Goal: Information Seeking & Learning: Find specific page/section

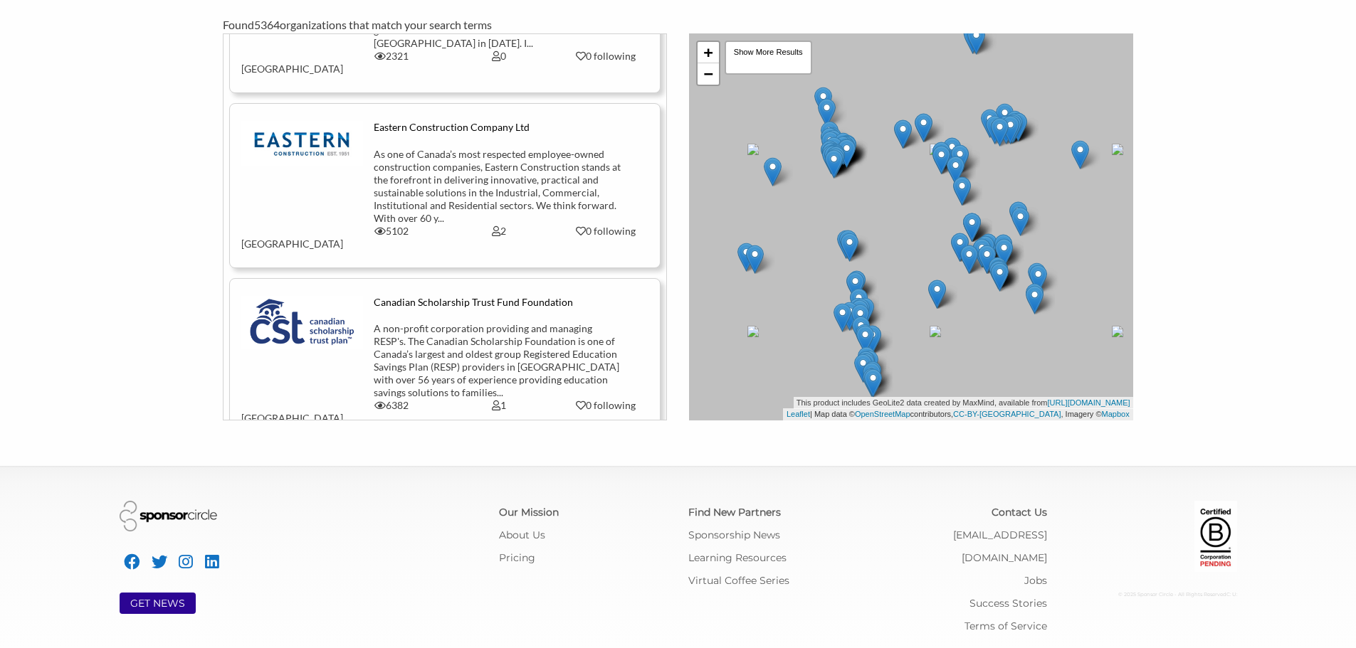
scroll to position [12393, 0]
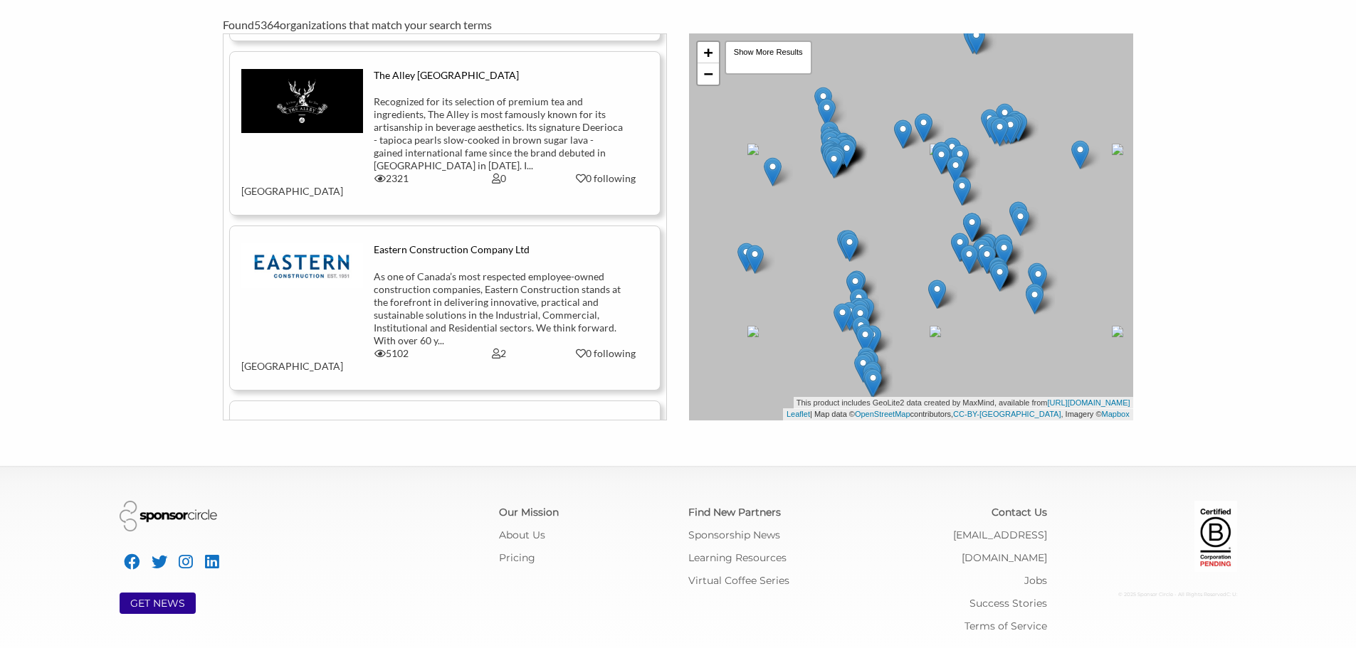
click at [1353, 90] on main "FIND A MATCH Use our active directory to find partners that are aligned with yo…" at bounding box center [678, 150] width 1356 height 540
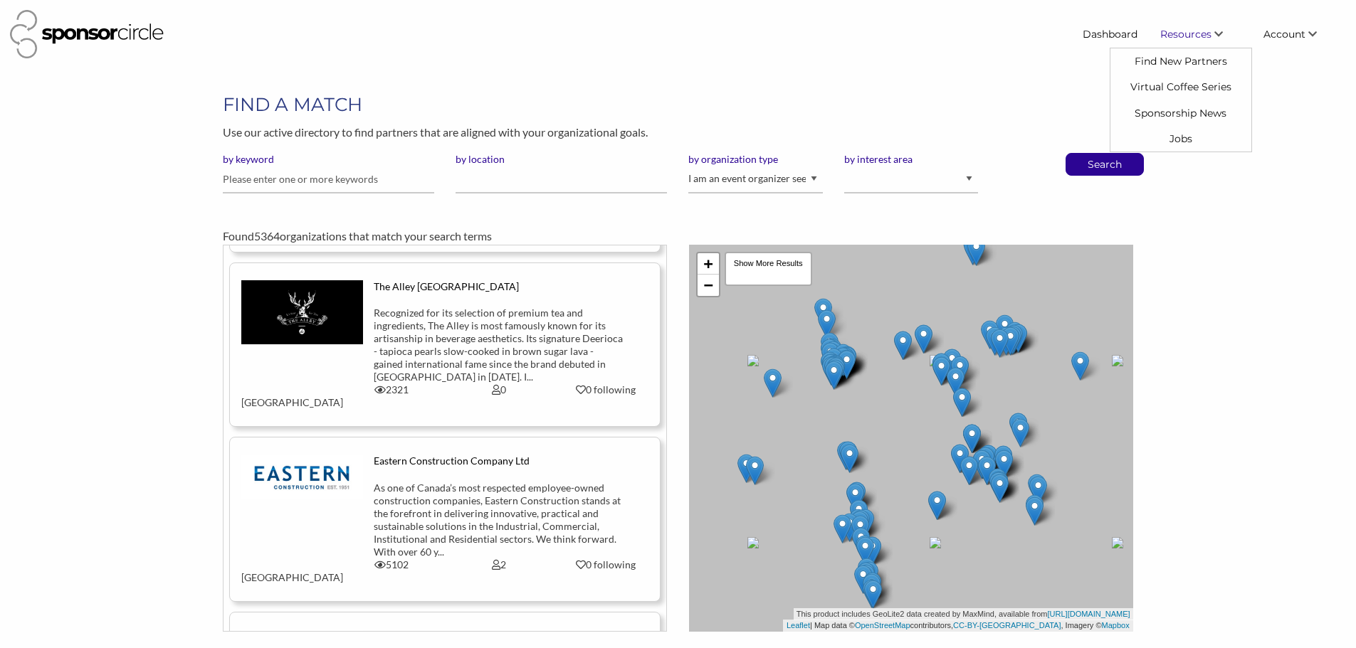
click at [1205, 32] on span "Resources" at bounding box center [1185, 34] width 51 height 13
click at [1179, 64] on link "Find New Partners" at bounding box center [1180, 61] width 141 height 26
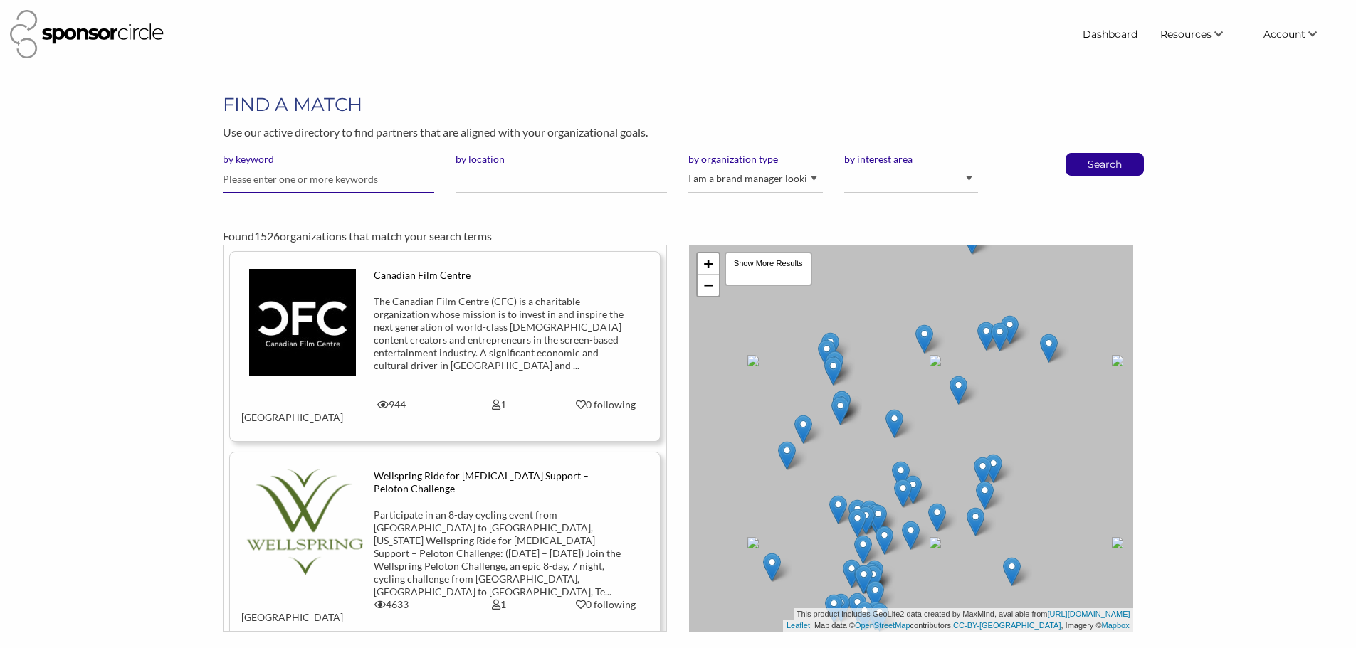
click at [337, 178] on input "text" at bounding box center [328, 180] width 211 height 28
click at [1023, 126] on p "Use our active directory to find partners that are aligned with your organizati…" at bounding box center [677, 132] width 909 height 19
click at [1095, 35] on link "Dashboard" at bounding box center [1110, 34] width 78 height 26
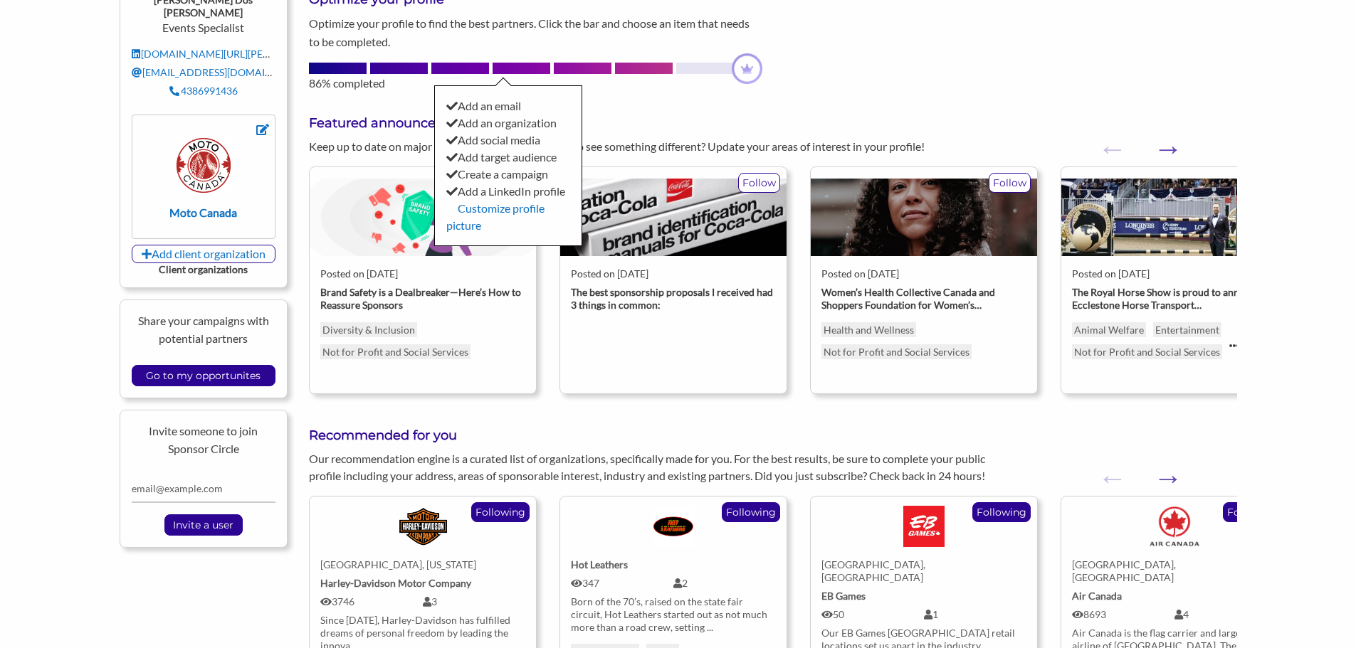
scroll to position [213, 0]
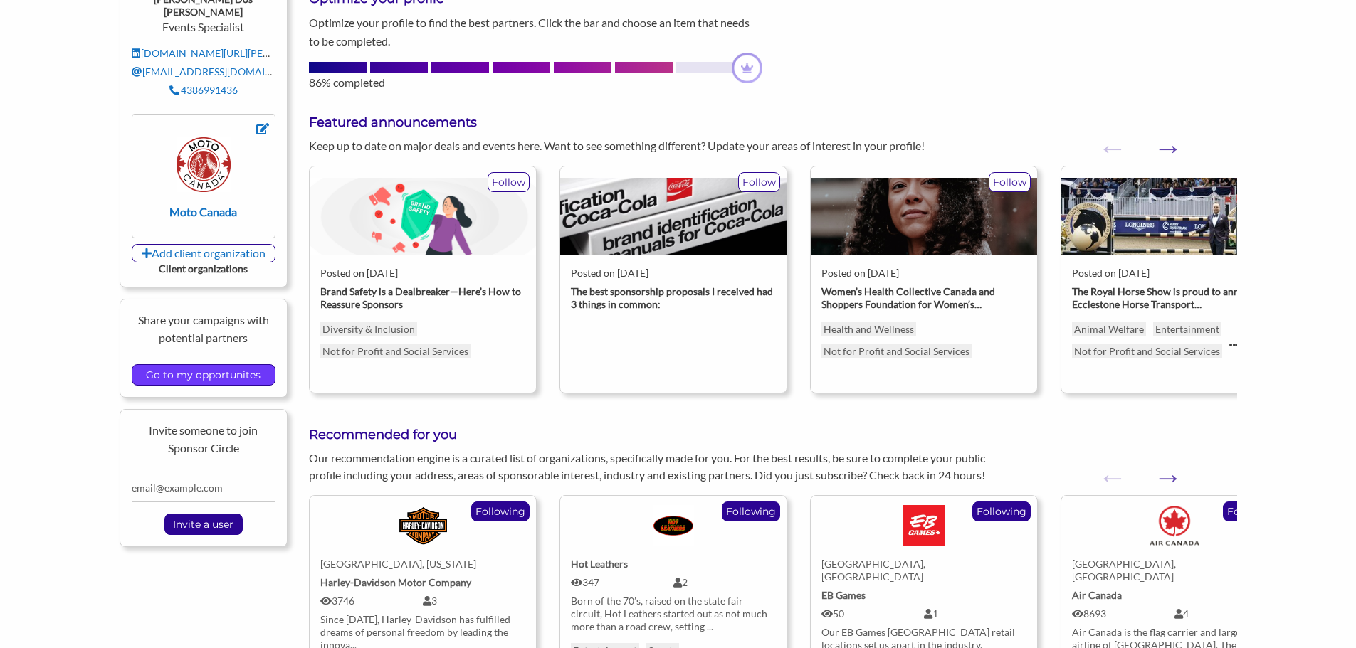
click at [239, 365] on input "Go to my opportunites" at bounding box center [203, 375] width 129 height 20
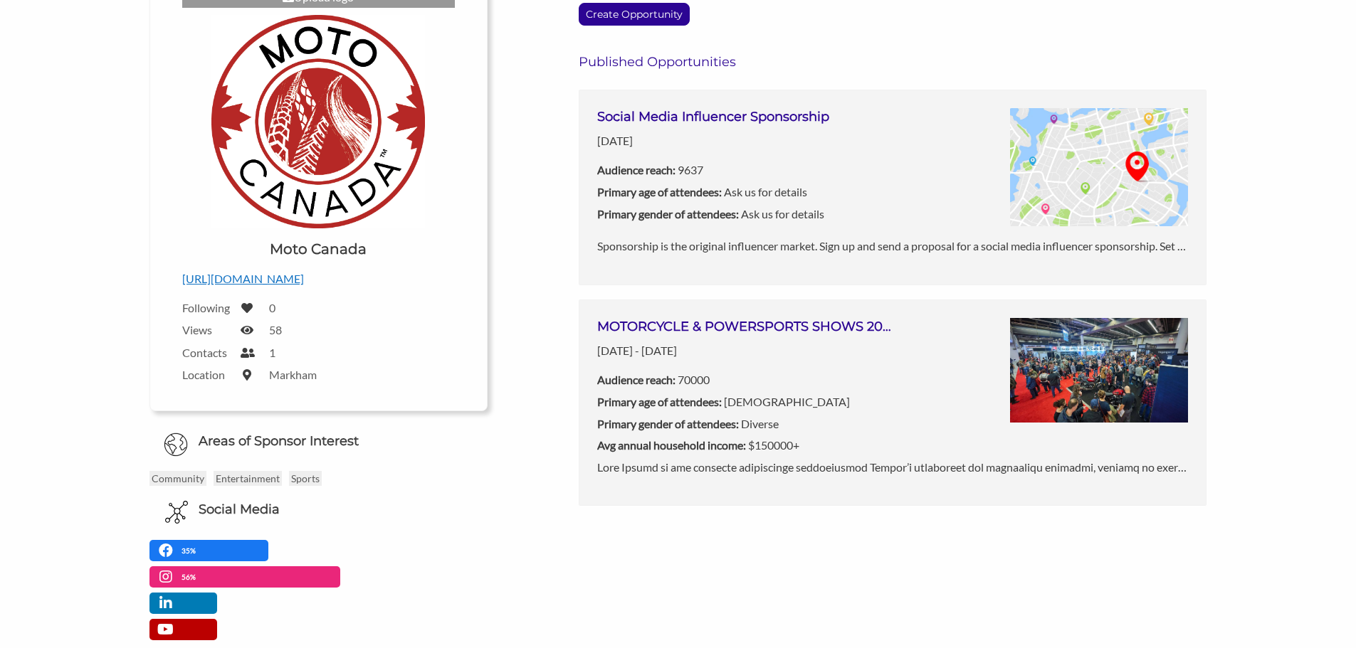
scroll to position [213, 0]
click at [831, 157] on div "Social Media Influencer Sponsorship [DATE] Audience reach: 9637 Primary age of …" at bounding box center [892, 172] width 591 height 130
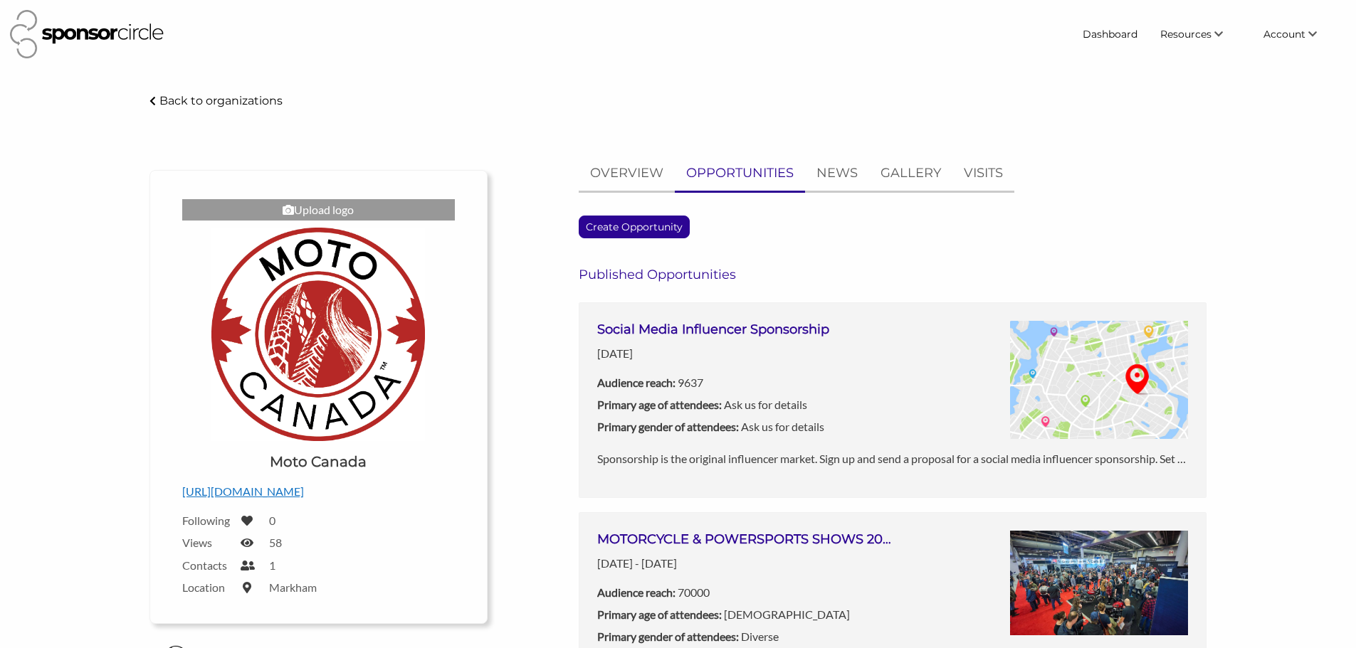
scroll to position [213, 0]
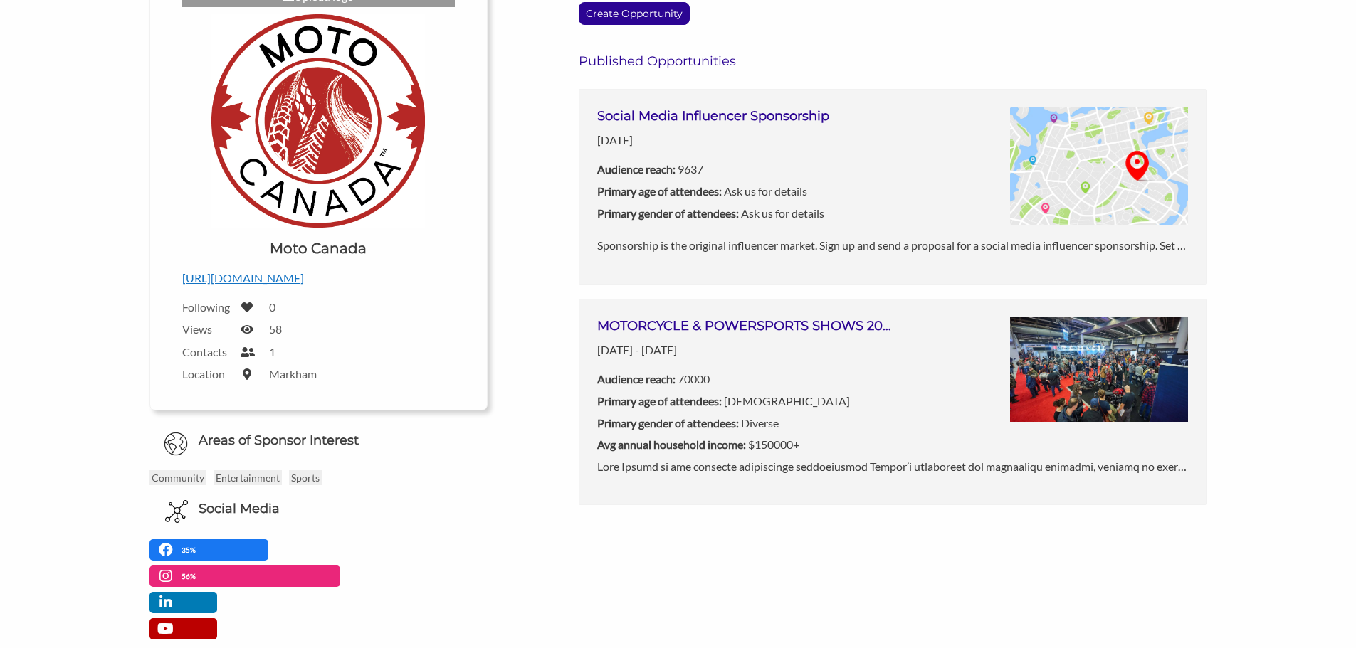
click at [820, 389] on p "Audience reach: 70000" at bounding box center [744, 379] width 295 height 19
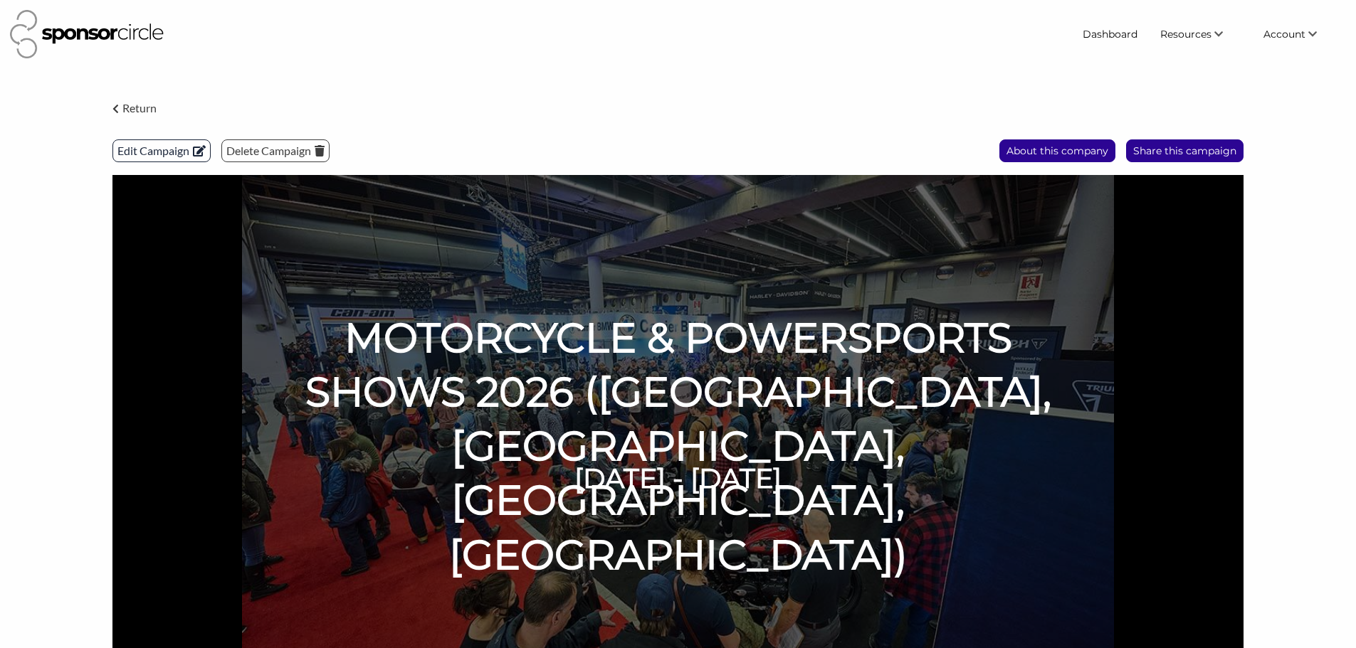
click at [158, 152] on p "Edit Campaign" at bounding box center [161, 150] width 97 height 21
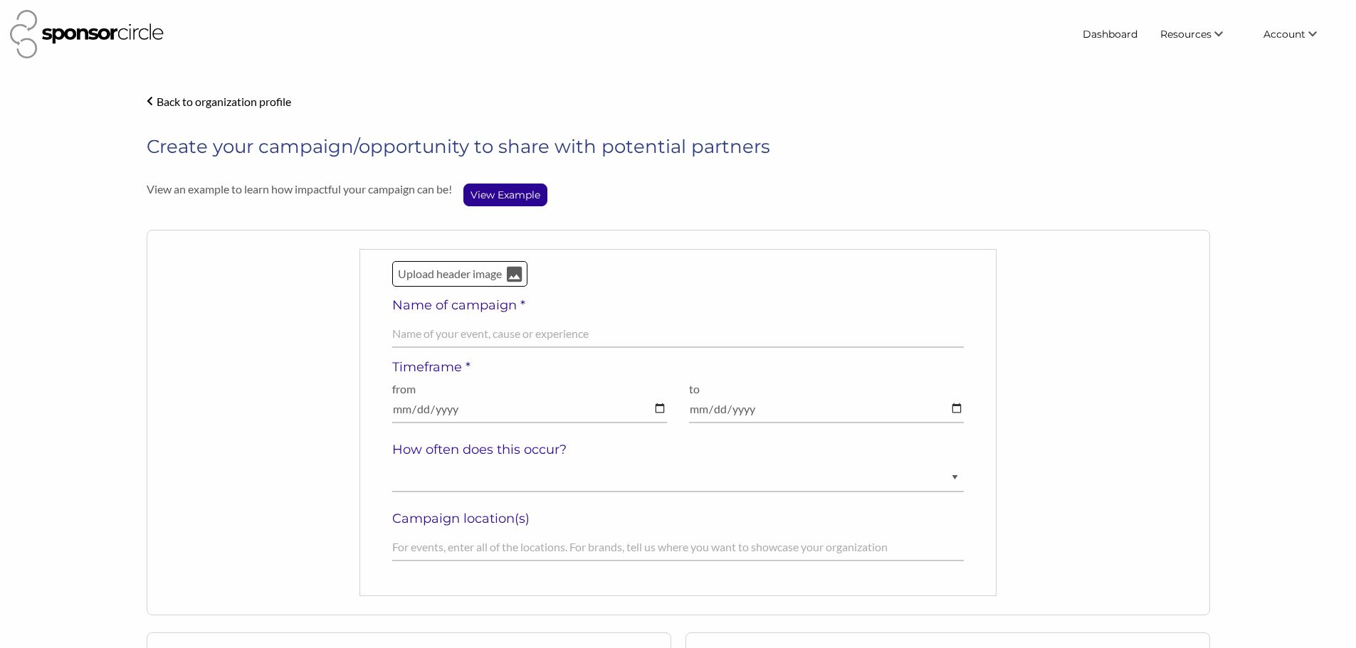
select select "[DEMOGRAPHIC_DATA]"
select select "Diverse"
select select "$150000+"
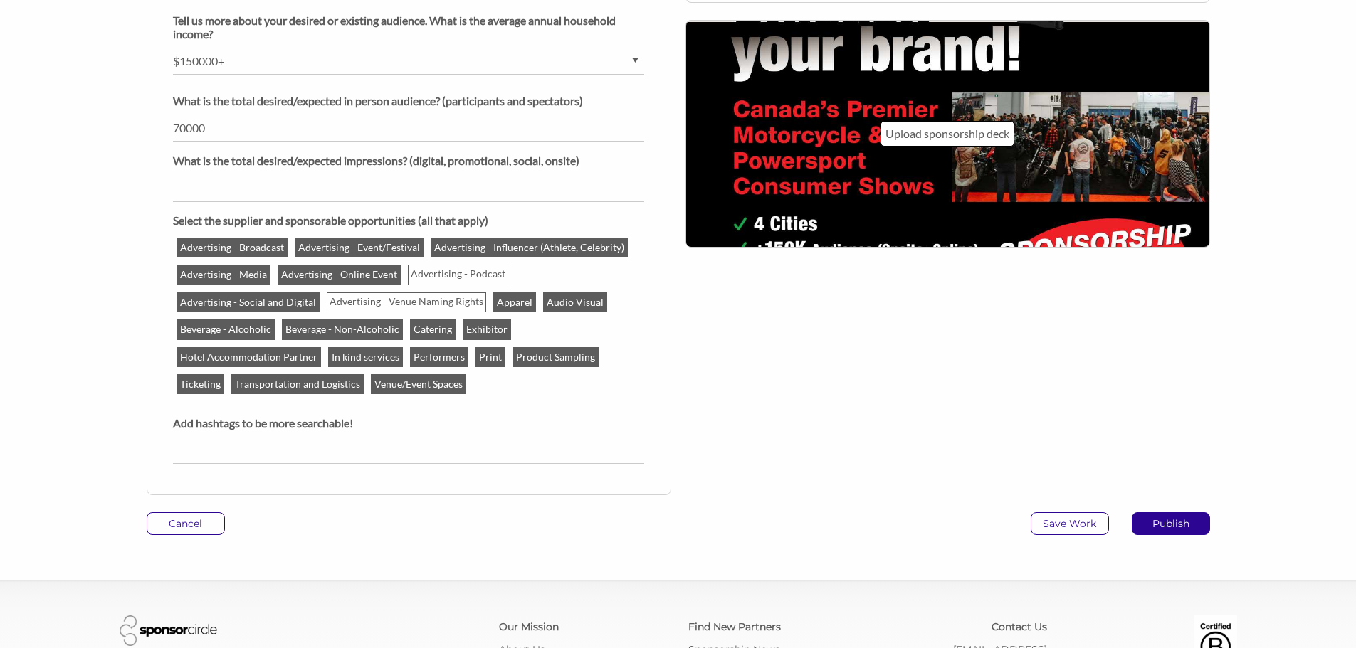
scroll to position [1352, 0]
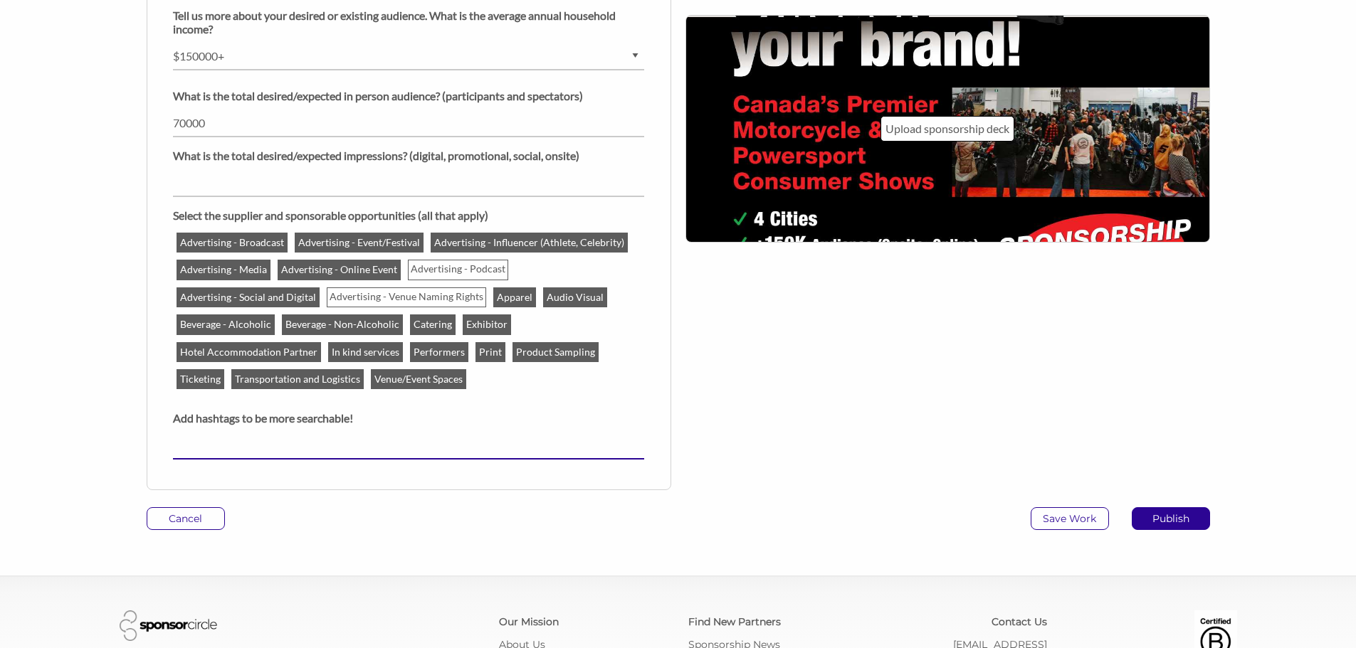
click at [253, 446] on input "text" at bounding box center [408, 446] width 471 height 28
type input "Motocycle"
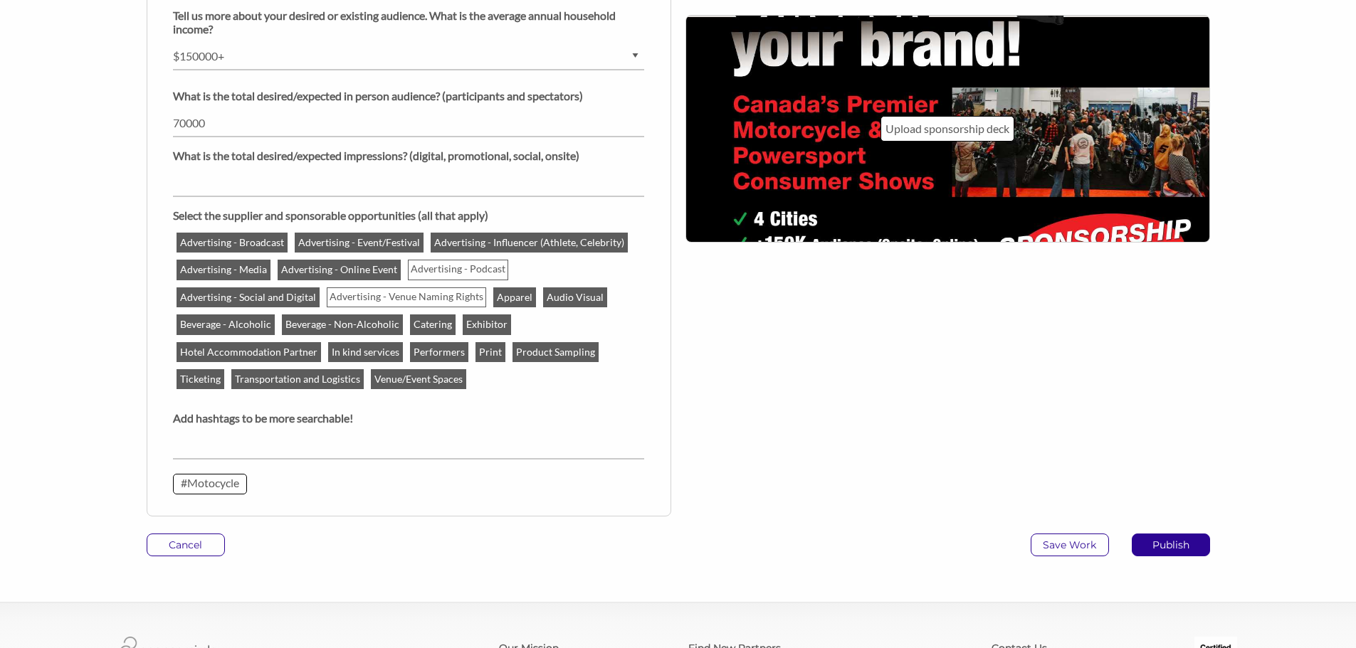
click at [271, 507] on div "At a glance Tell us more about your desired or existing audience. What is the p…" at bounding box center [407, 152] width 542 height 764
drag, startPoint x: 232, startPoint y: 481, endPoint x: 260, endPoint y: 506, distance: 37.3
click at [260, 506] on div "At a glance Tell us more about your desired or existing audience. What is the p…" at bounding box center [408, 143] width 471 height 731
click at [239, 488] on p "#Motocycle" at bounding box center [210, 483] width 58 height 14
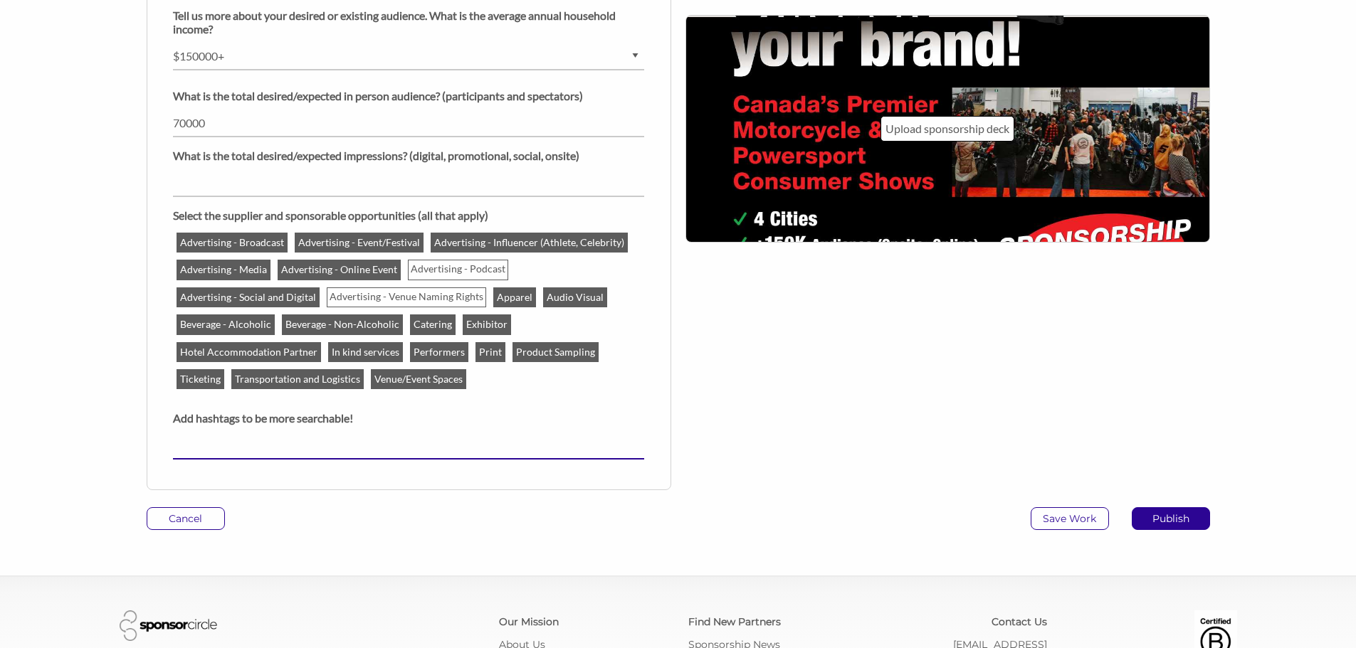
click at [333, 438] on input "text" at bounding box center [408, 446] width 471 height 28
type input "Motorcycles"
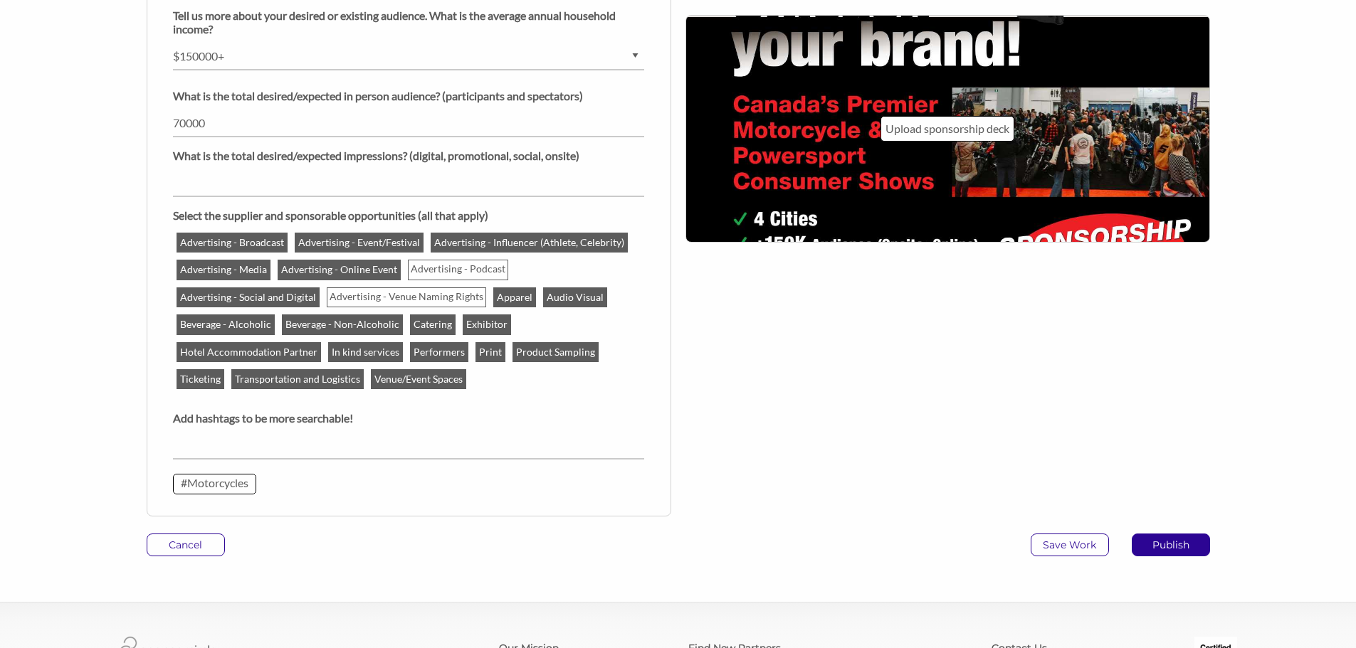
click at [358, 490] on div "At a glance Tell us more about your desired or existing audience. What is the p…" at bounding box center [409, 143] width 524 height 747
click at [238, 488] on p "#Motorcycles" at bounding box center [215, 483] width 68 height 14
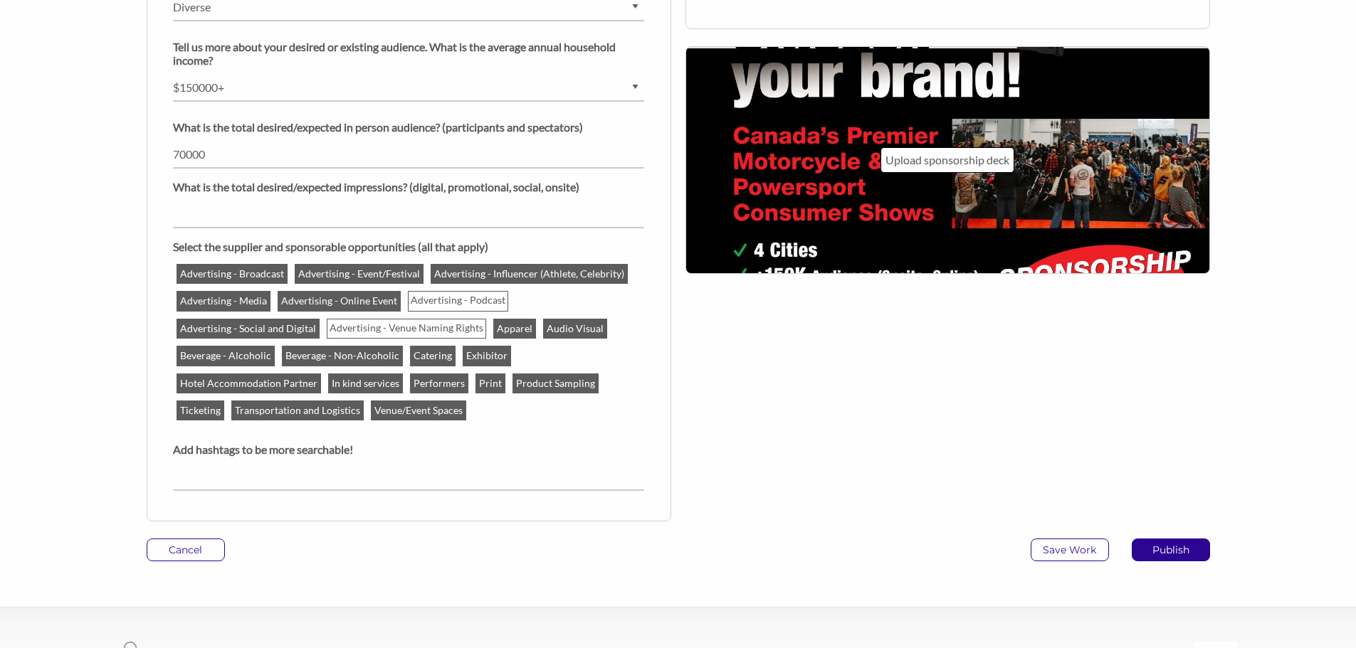
scroll to position [1319, 0]
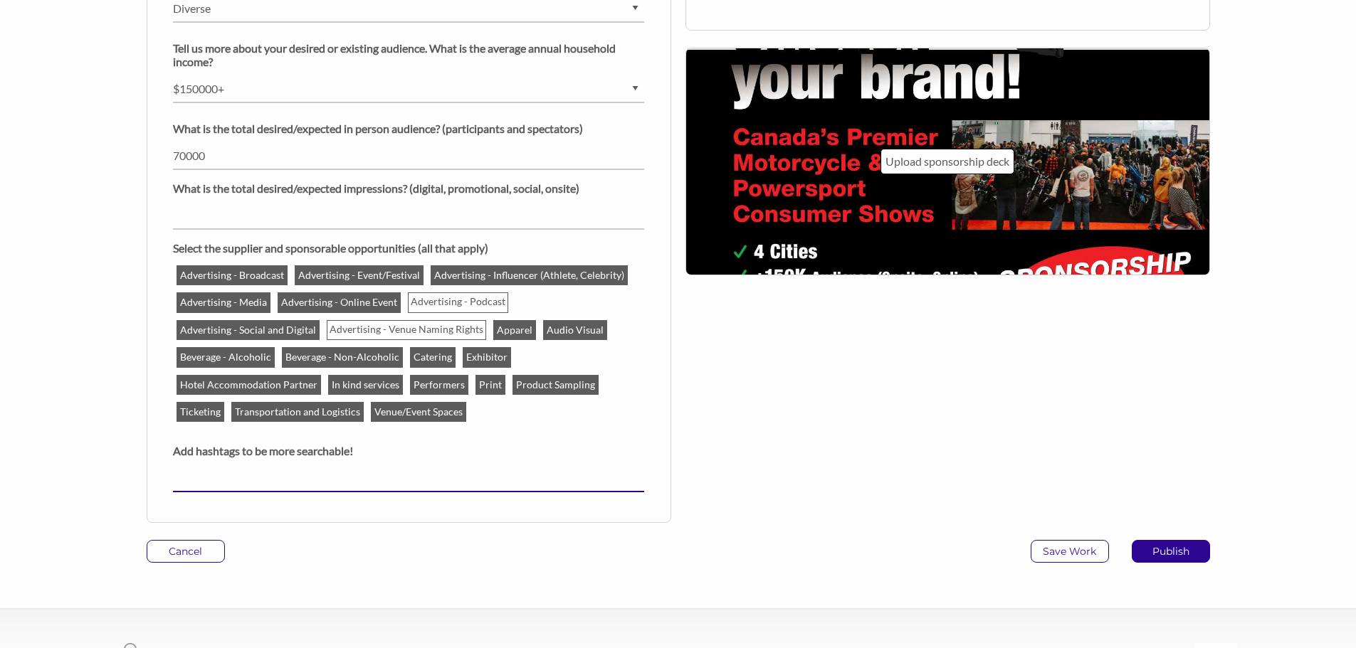
click at [269, 473] on input "text" at bounding box center [408, 479] width 471 height 28
type input "Powersports"
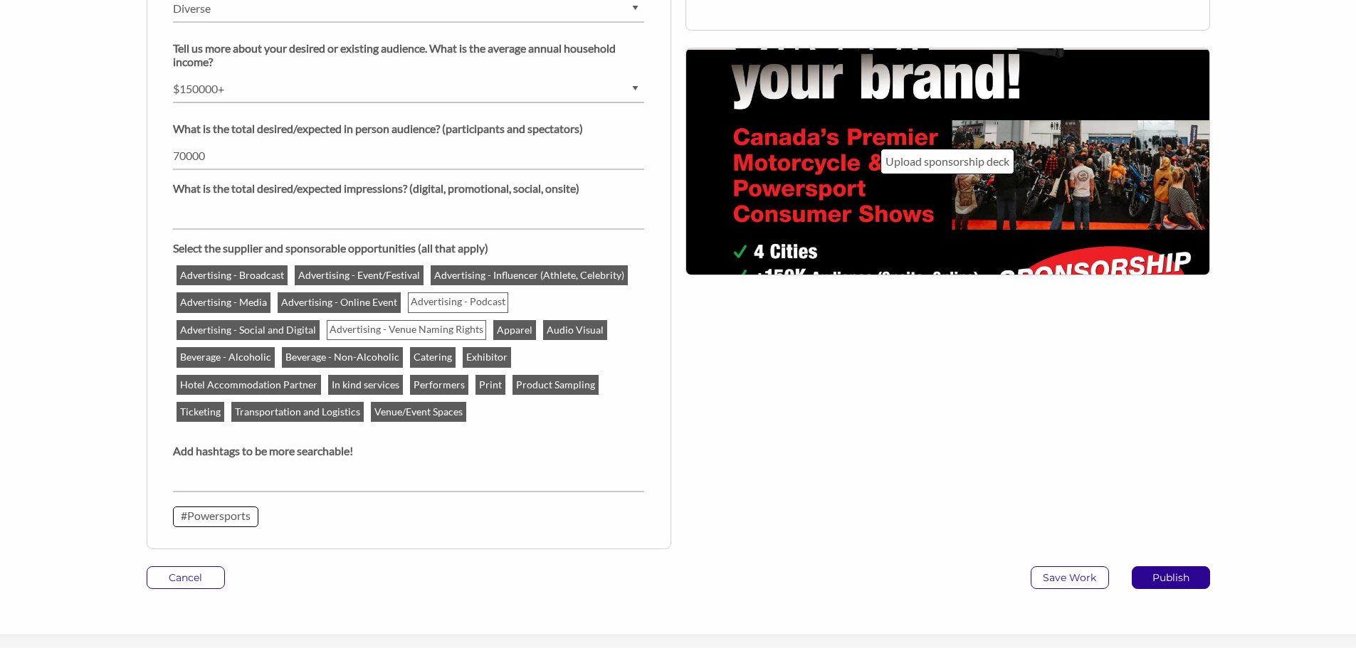
click at [295, 527] on div "At a glance Tell us more about your desired or existing audience. What is the p…" at bounding box center [407, 185] width 542 height 764
click at [234, 520] on p "#Powersports" at bounding box center [216, 516] width 70 height 14
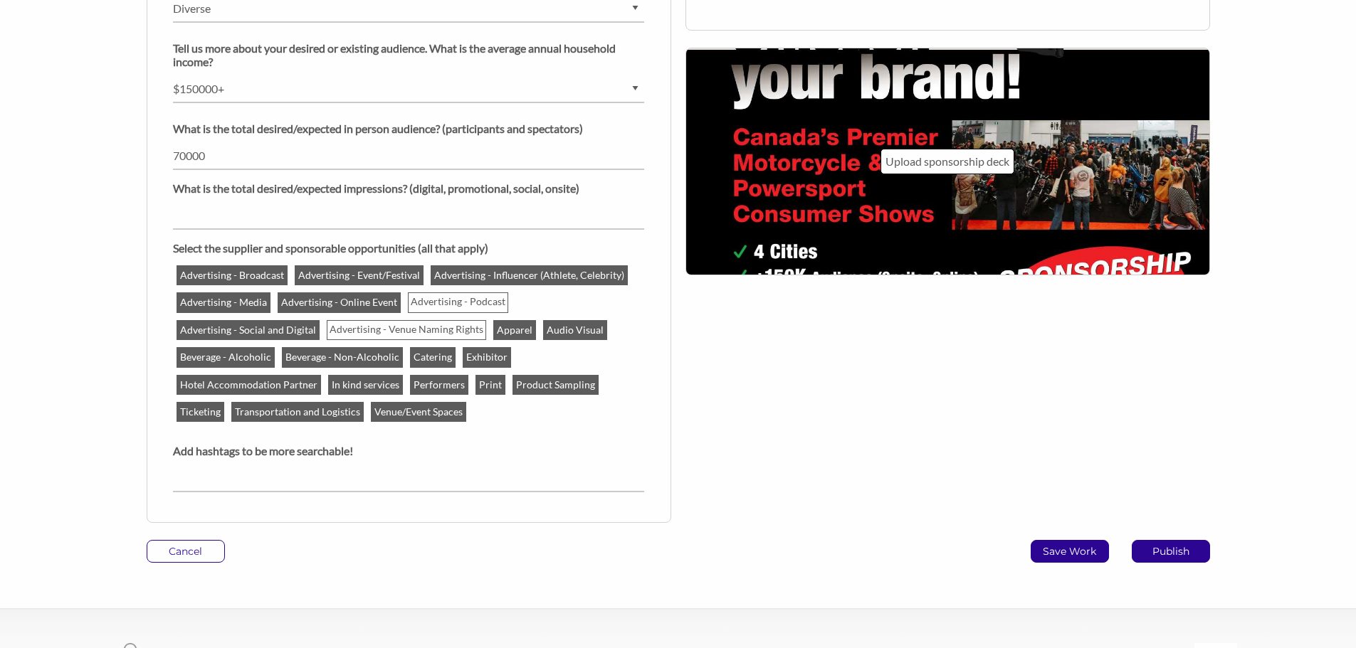
click at [1092, 552] on p "Save Work" at bounding box center [1069, 551] width 77 height 21
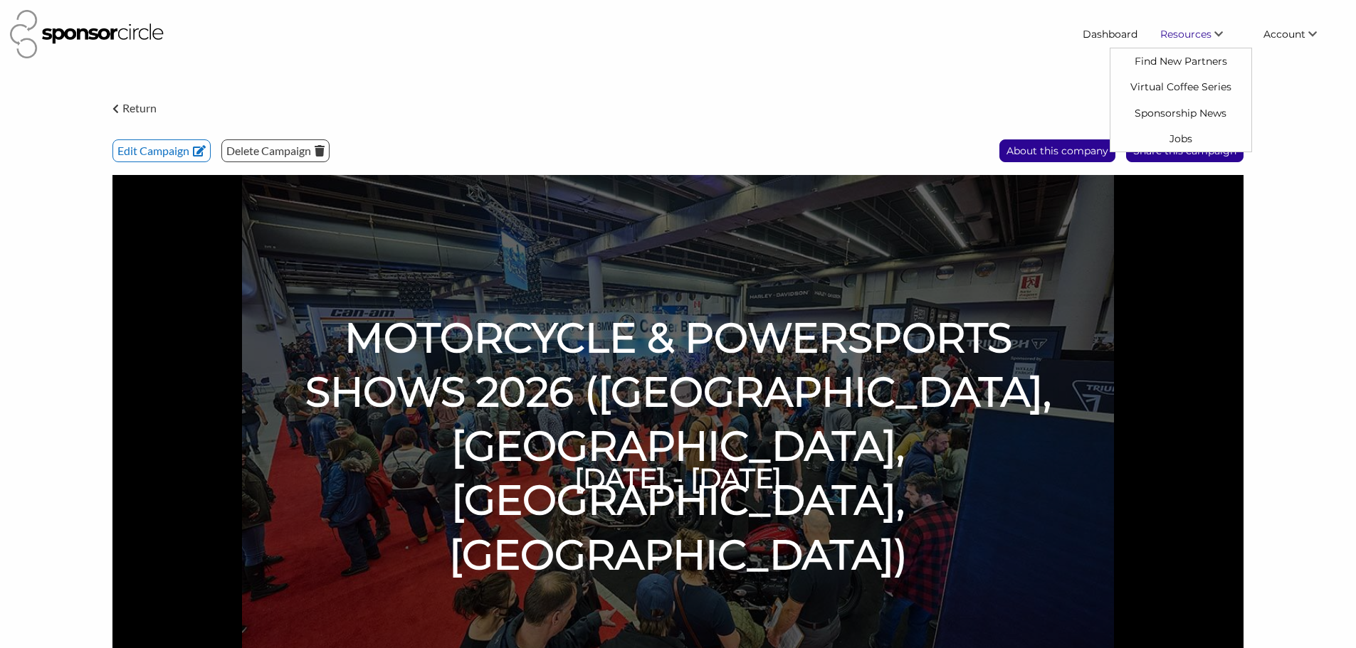
click at [1193, 33] on span "Resources" at bounding box center [1185, 34] width 51 height 13
click at [1183, 58] on link "Find New Partners" at bounding box center [1180, 61] width 141 height 26
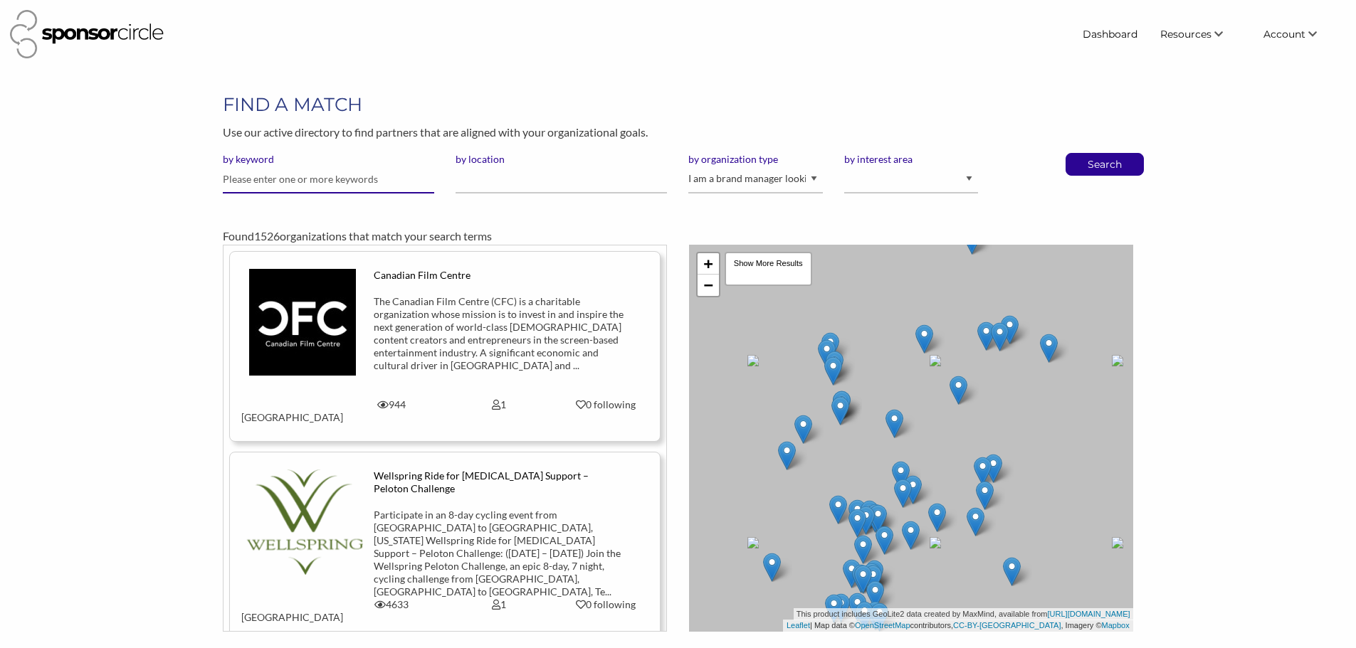
click at [309, 173] on input "text" at bounding box center [328, 180] width 211 height 28
type input "motorcycle"
click at [1089, 166] on p "Search" at bounding box center [1104, 164] width 47 height 21
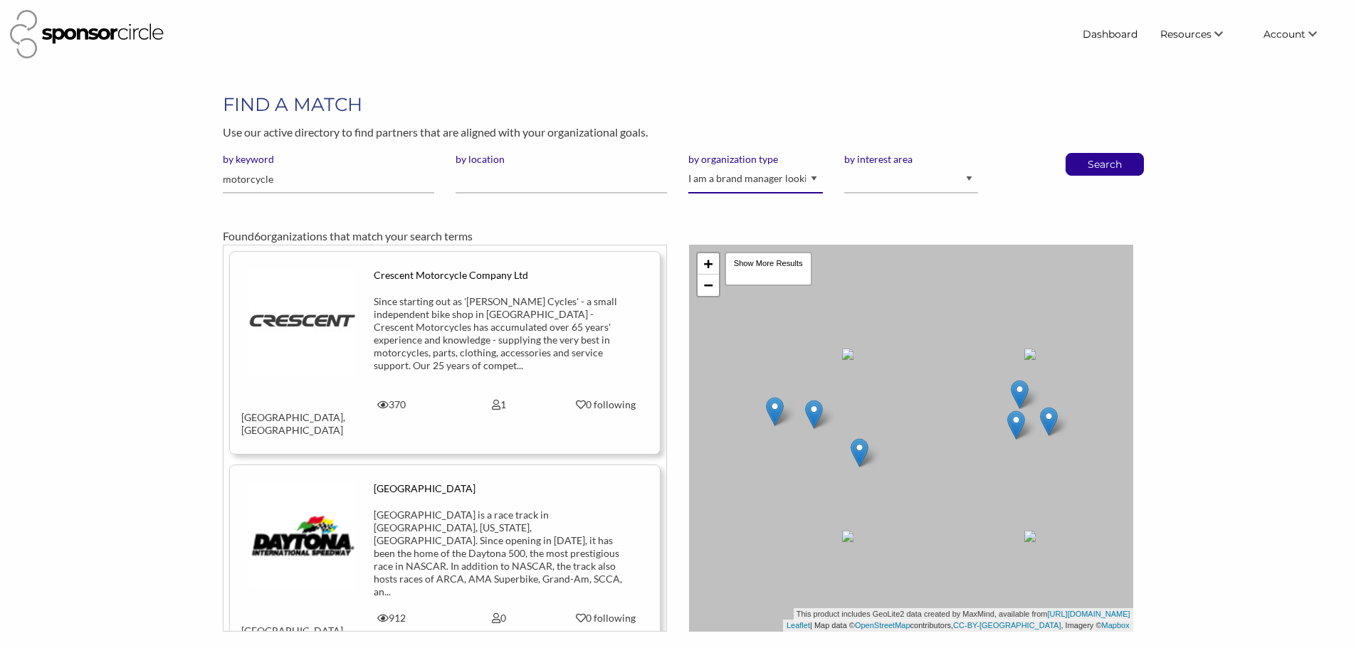
click at [766, 184] on select "I am an event organizer seeking new partnerships with suppliers, exhibitors or …" at bounding box center [755, 180] width 134 height 28
select select "Property"
click at [688, 166] on select "I am an event organizer seeking new partnerships with suppliers, exhibitors or …" at bounding box center [755, 180] width 134 height 28
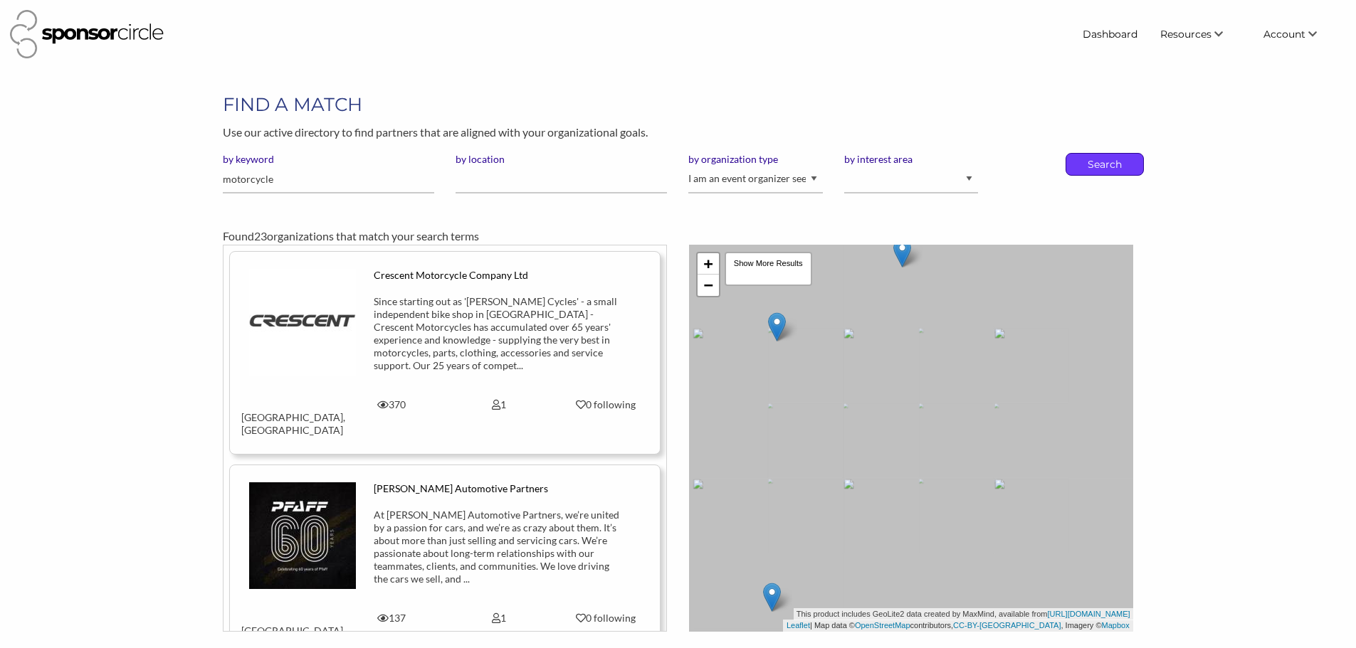
click at [1125, 174] on p "Search" at bounding box center [1104, 164] width 47 height 21
click at [1109, 164] on p "Search" at bounding box center [1104, 164] width 47 height 21
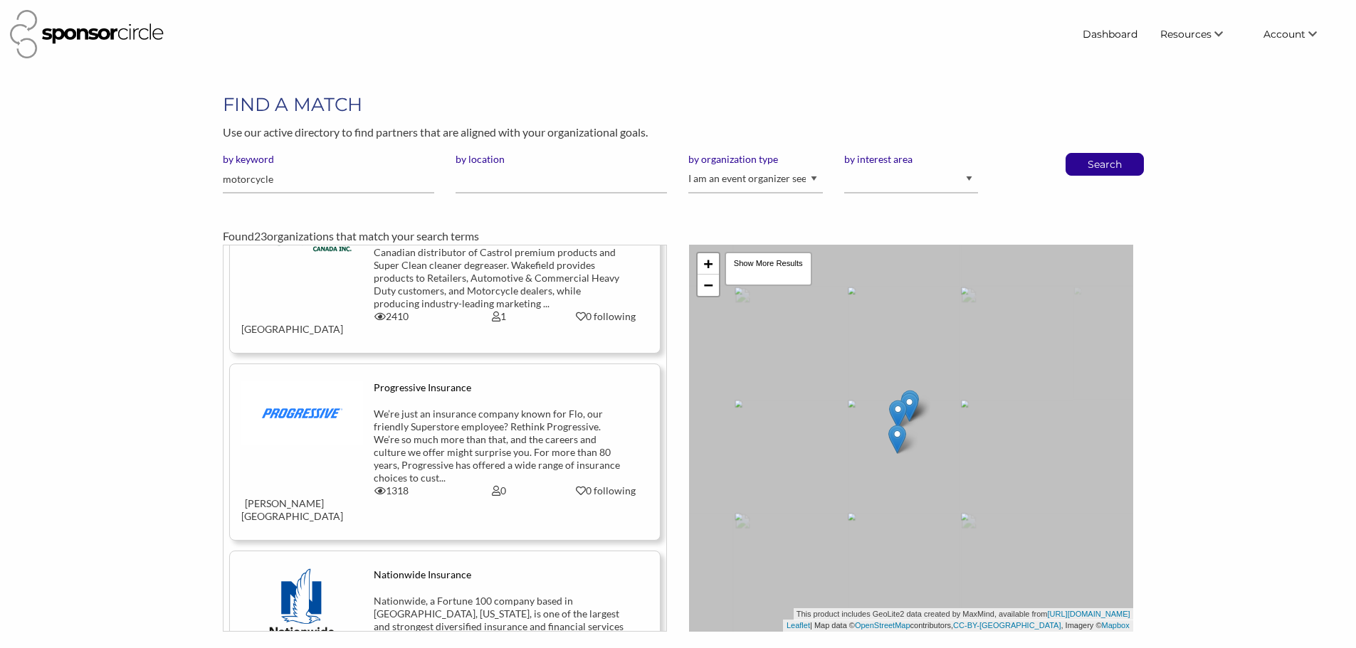
scroll to position [996, 0]
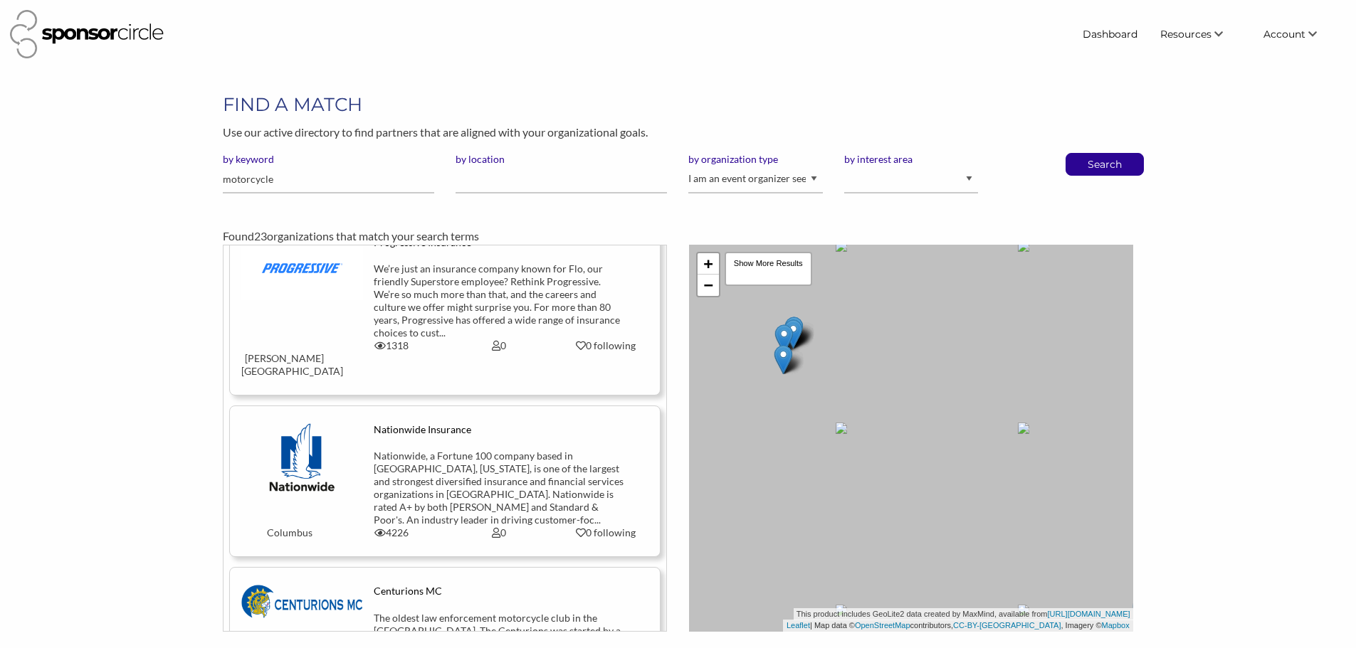
drag, startPoint x: 810, startPoint y: 357, endPoint x: 1045, endPoint y: 460, distance: 256.5
click at [1045, 460] on div "+ − Leaflet | Map data © OpenStreetMap contributors, CC-BY-SA , Imagery © Mapbo…" at bounding box center [911, 438] width 444 height 387
click at [804, 332] on img at bounding box center [802, 327] width 18 height 29
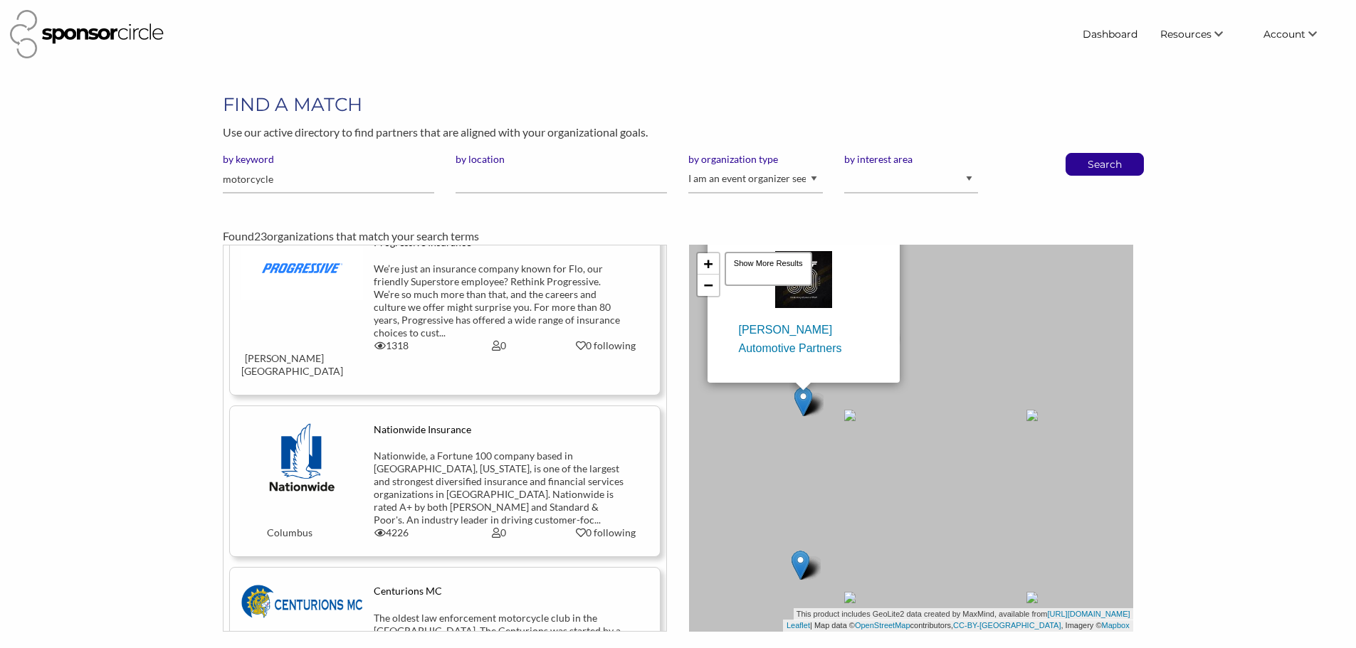
click at [803, 571] on img at bounding box center [800, 565] width 18 height 29
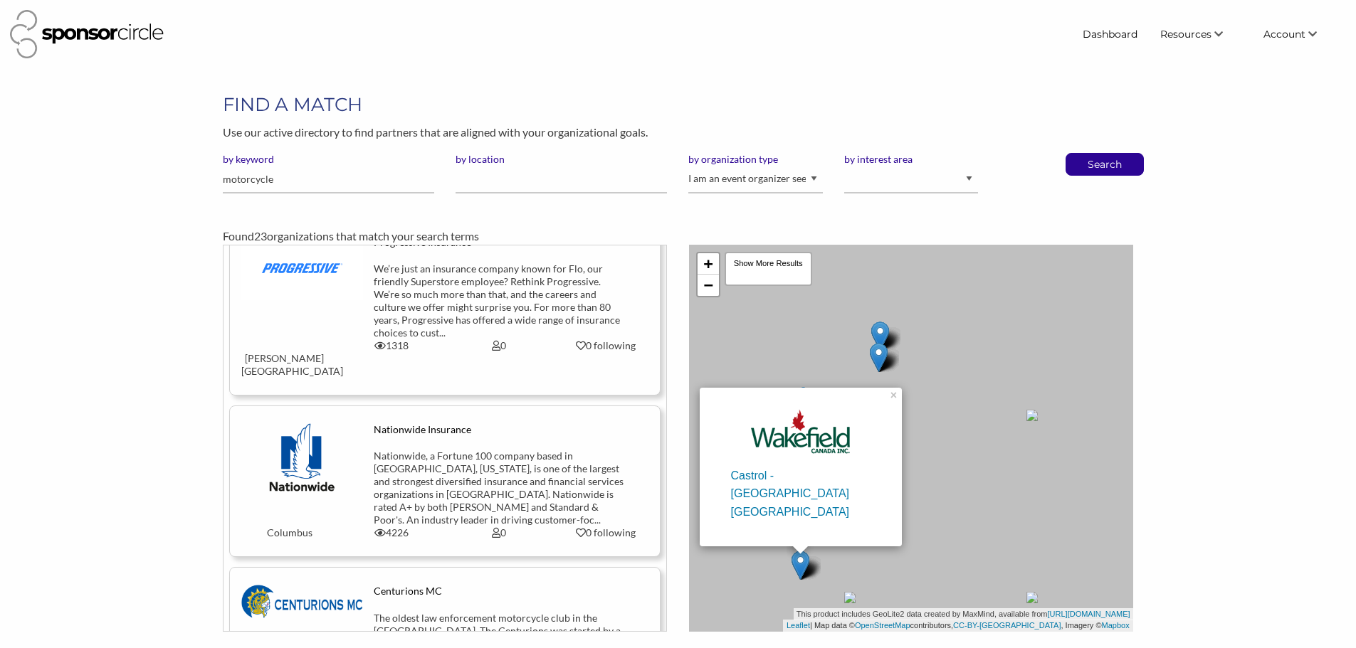
click at [879, 358] on img at bounding box center [879, 357] width 18 height 29
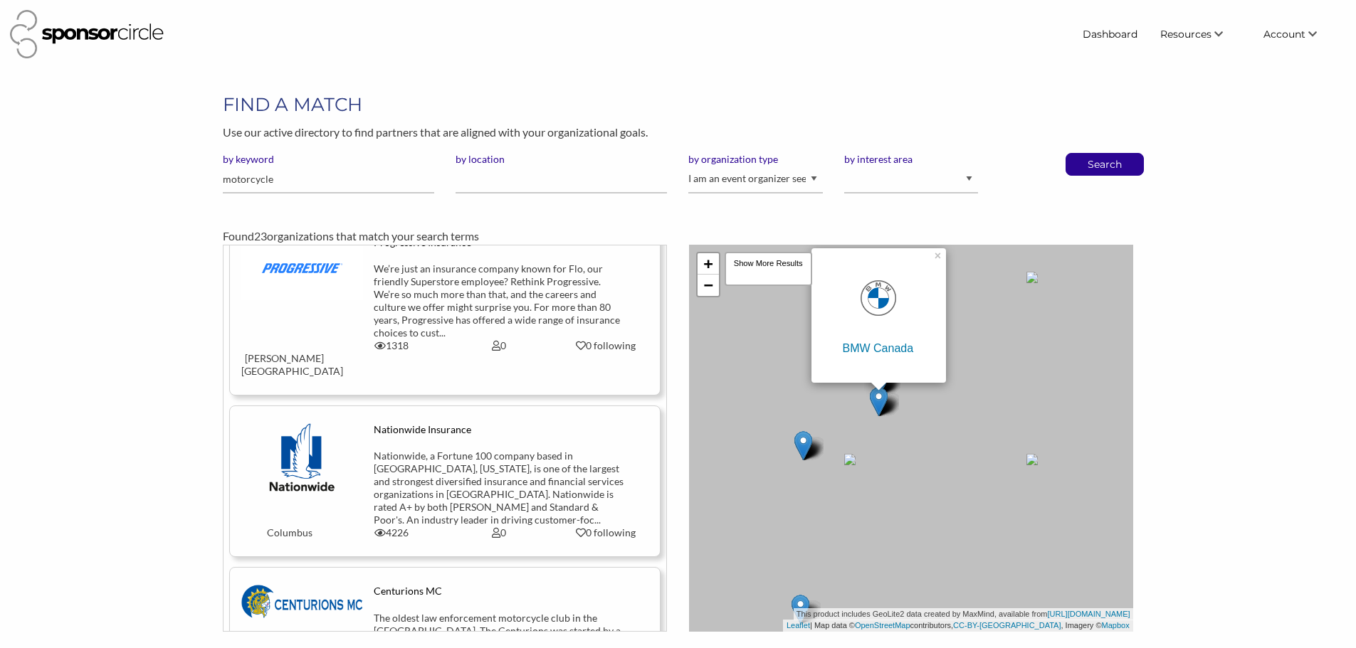
click at [910, 407] on div "BMW Canada × + − Leaflet | Map data © OpenStreetMap contributors, CC-BY-SA , Im…" at bounding box center [911, 438] width 444 height 387
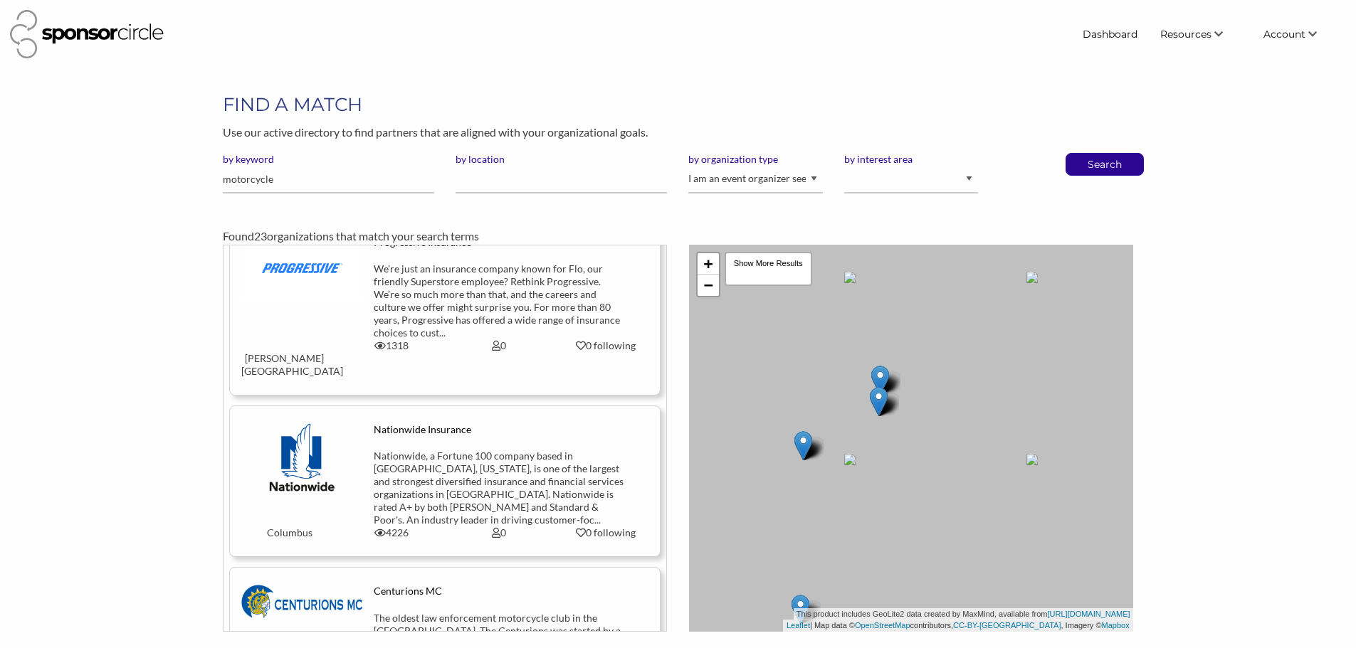
click at [880, 371] on img at bounding box center [880, 380] width 18 height 29
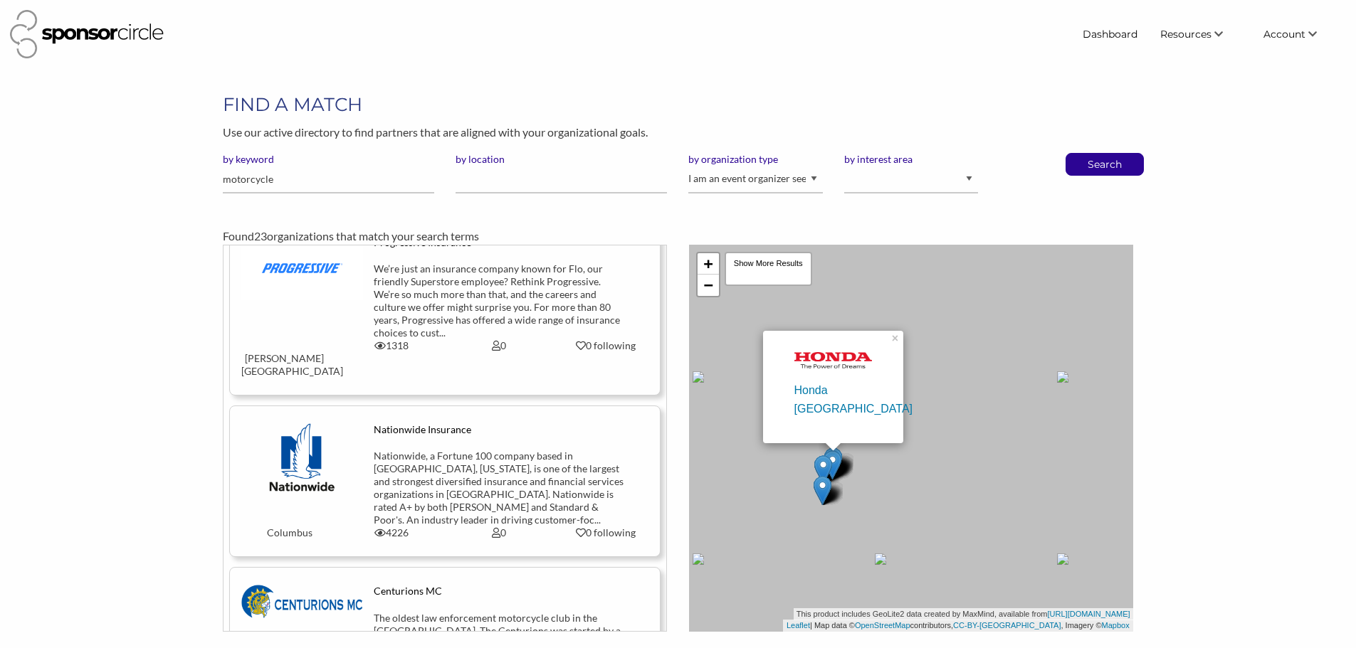
click at [825, 489] on img at bounding box center [822, 490] width 18 height 29
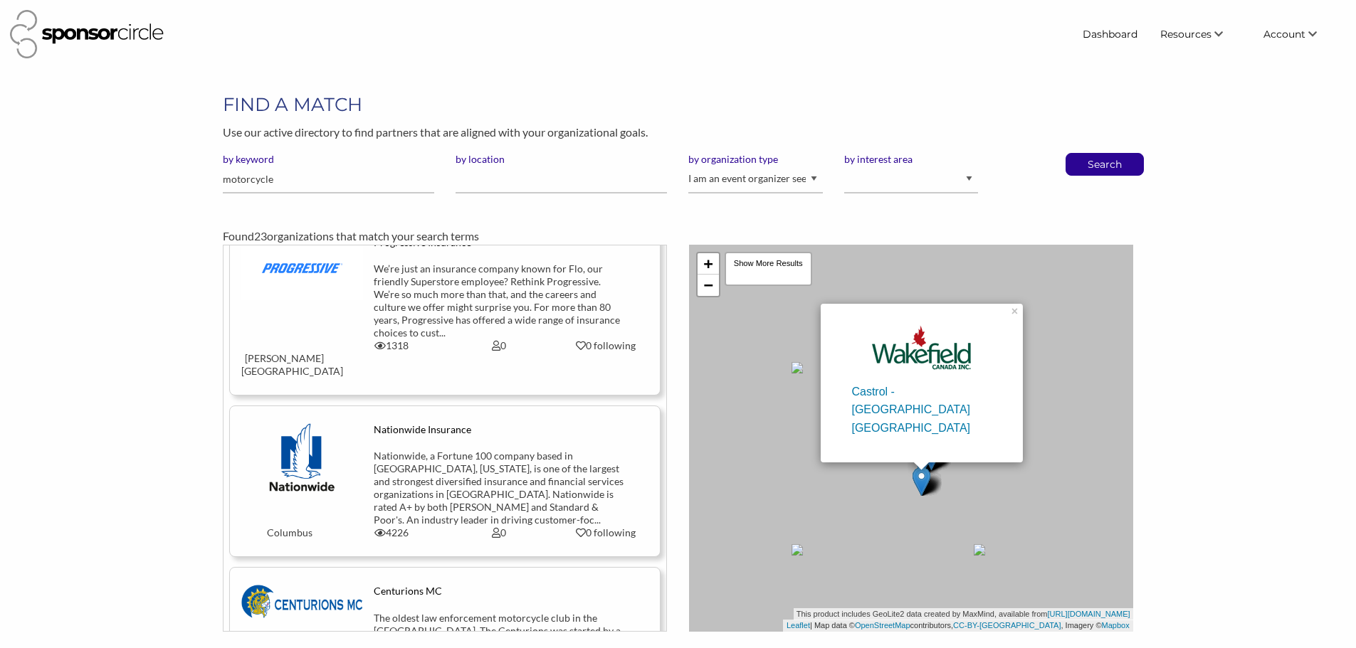
drag, startPoint x: 769, startPoint y: 496, endPoint x: 875, endPoint y: 487, distance: 105.7
click at [875, 487] on div "Castrol - Wakefield Canada × + − Leaflet | Map data © OpenStreetMap contributor…" at bounding box center [911, 438] width 444 height 387
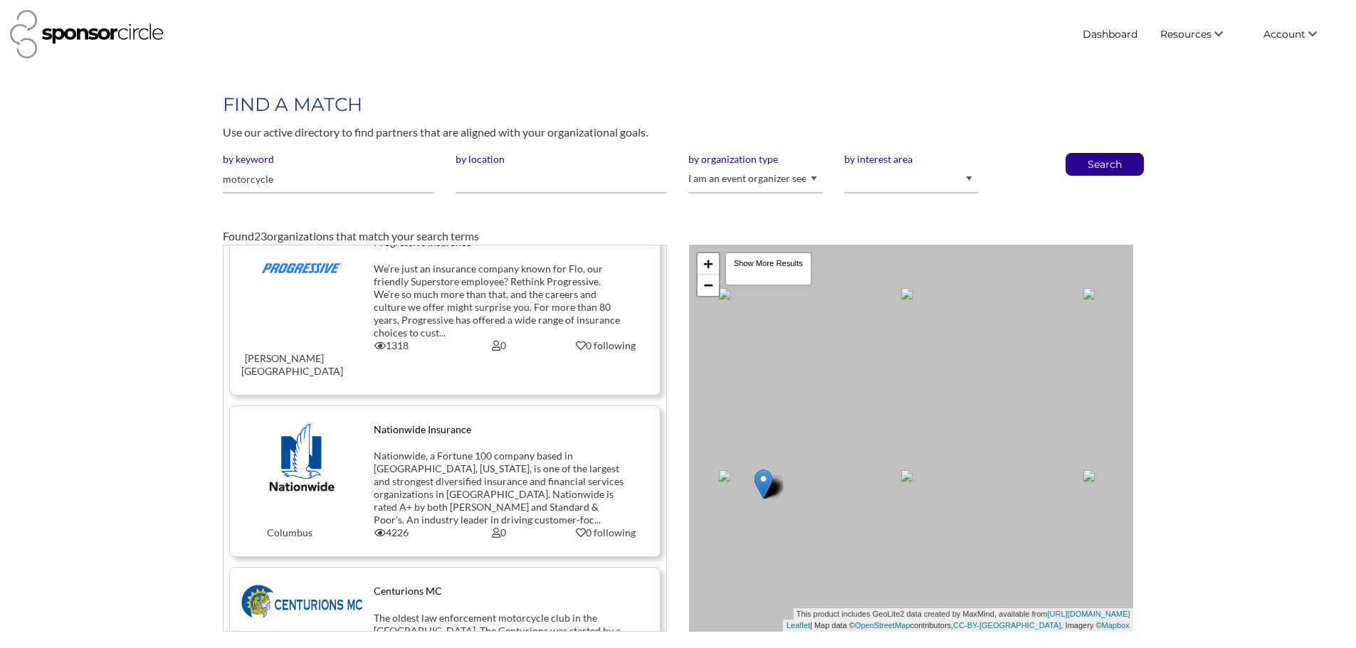
click at [761, 485] on img at bounding box center [763, 484] width 18 height 29
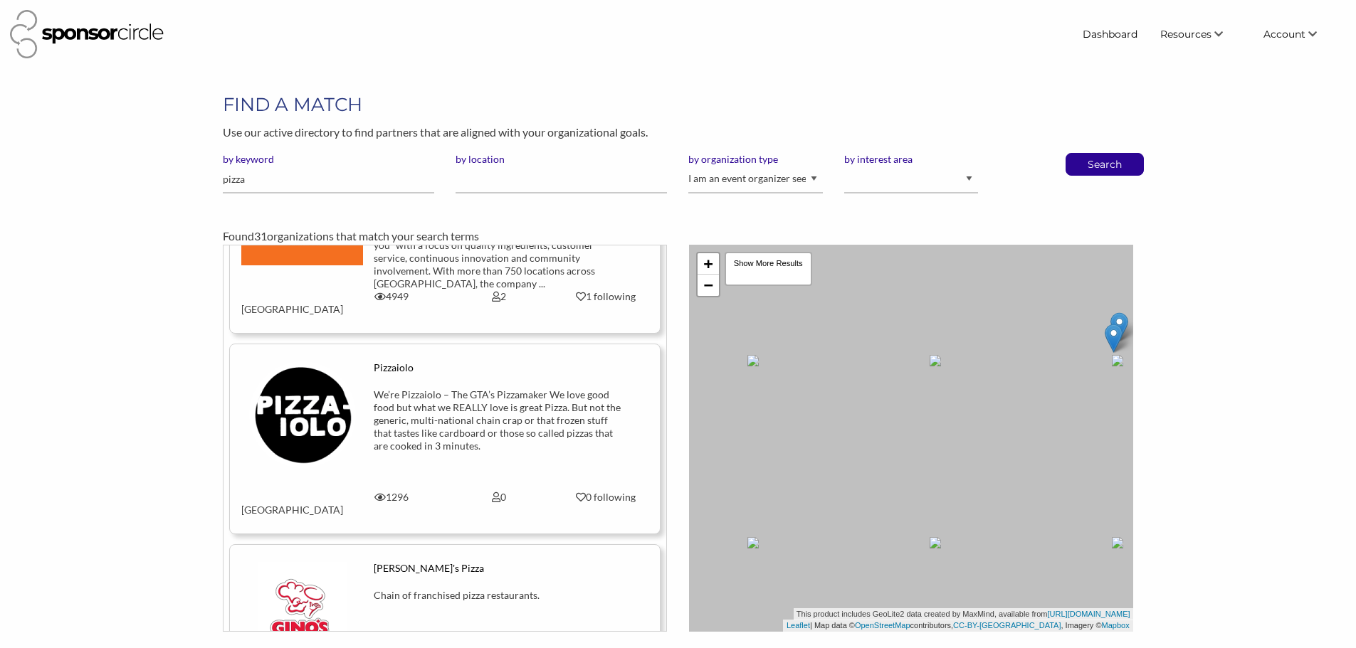
scroll to position [1139, 0]
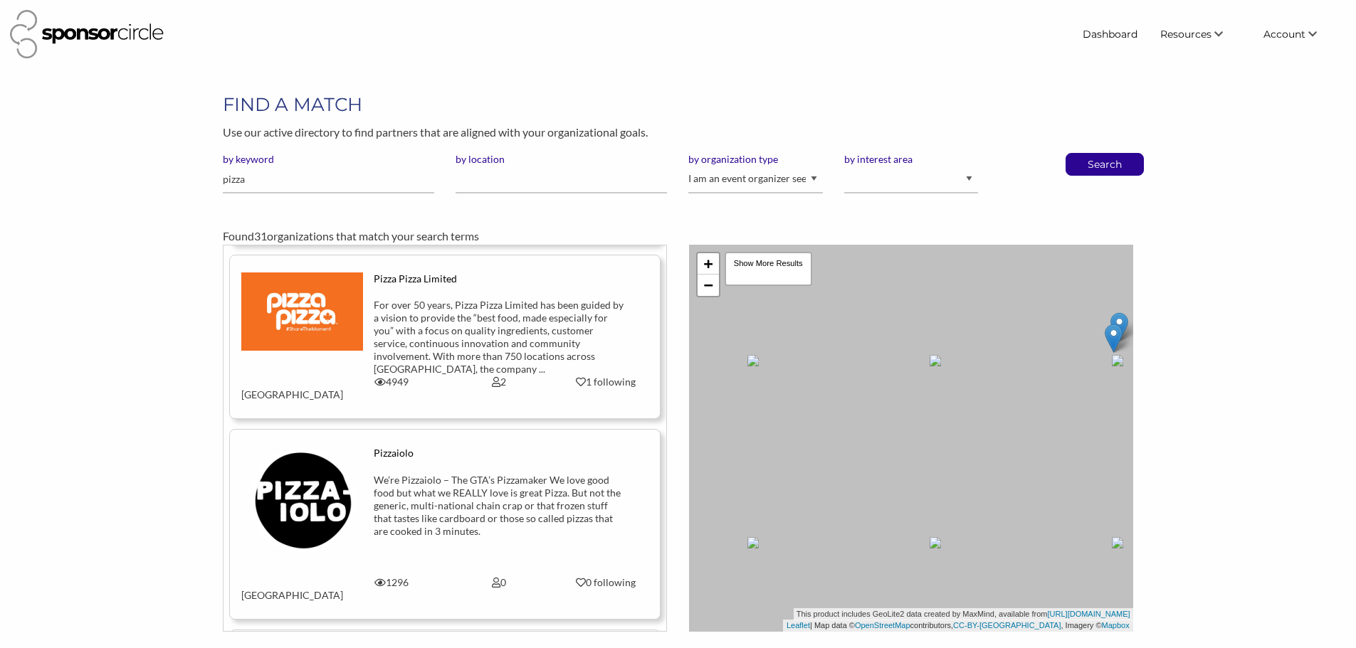
click at [324, 273] on img at bounding box center [302, 312] width 122 height 78
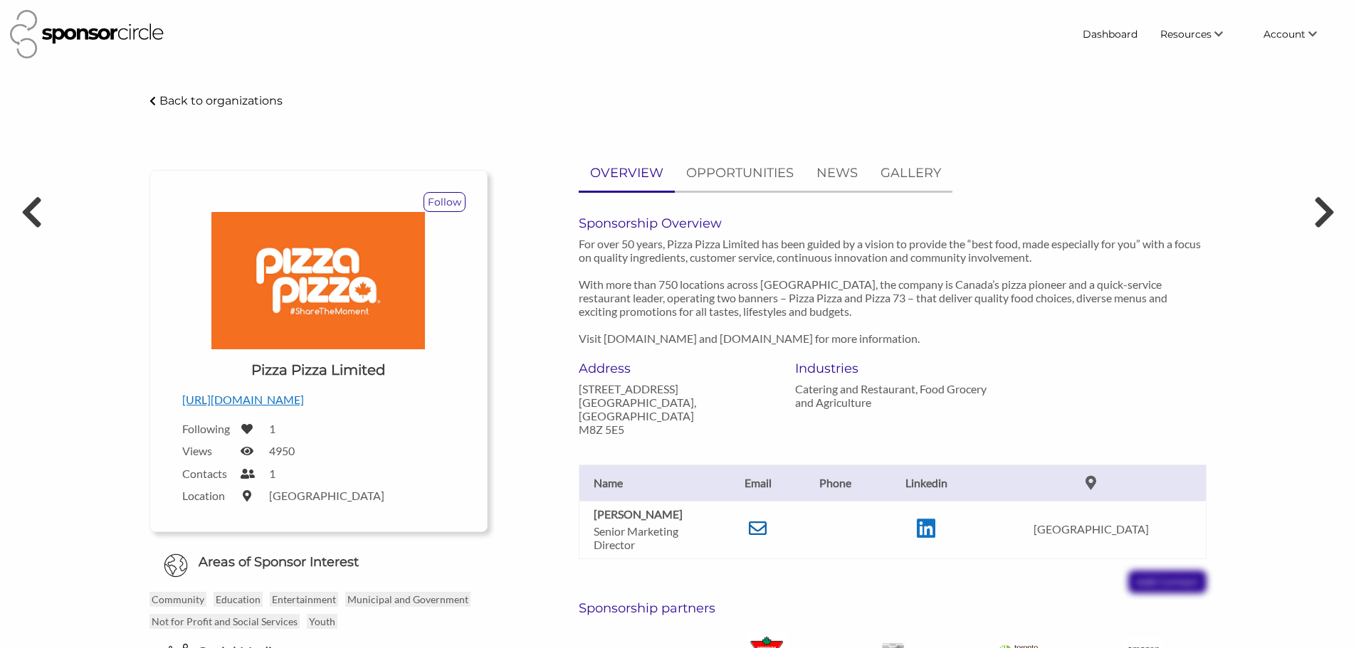
click at [766, 520] on icon at bounding box center [758, 529] width 18 height 18
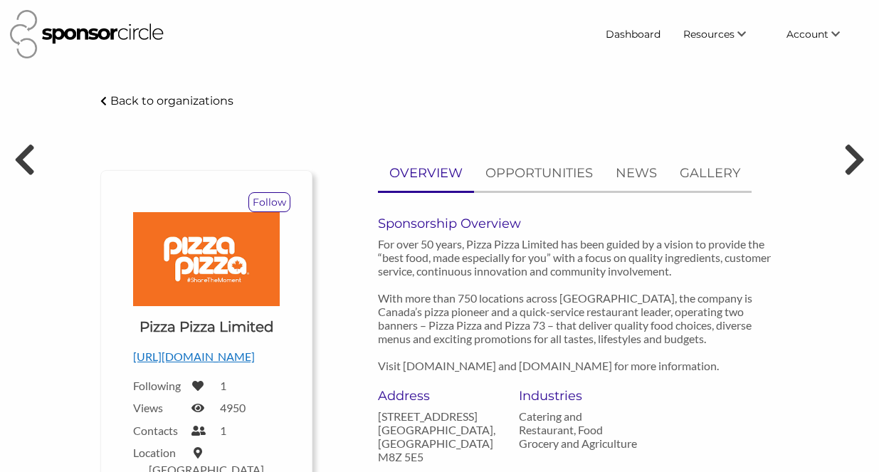
click at [580, 297] on p "For over 50 years, Pizza Pizza Limited has been guided by a vision to provide t…" at bounding box center [578, 304] width 400 height 135
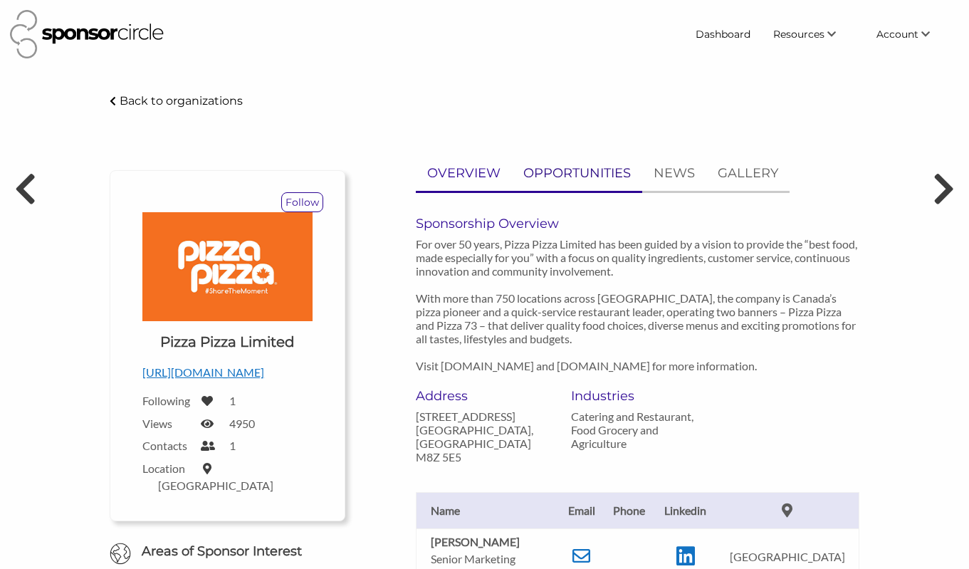
click at [584, 179] on p "OPPORTUNITIES" at bounding box center [576, 173] width 107 height 21
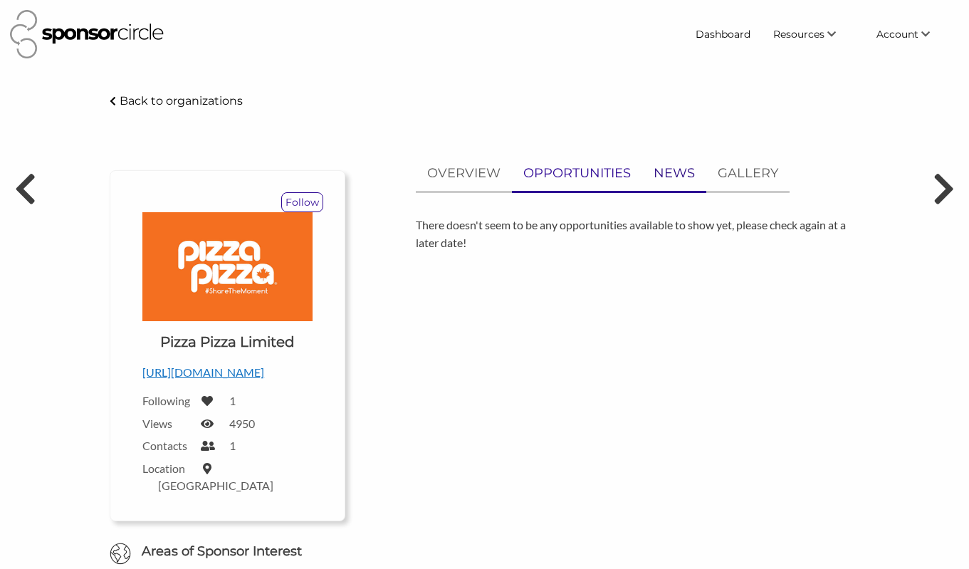
click at [671, 169] on p "NEWS" at bounding box center [673, 173] width 41 height 21
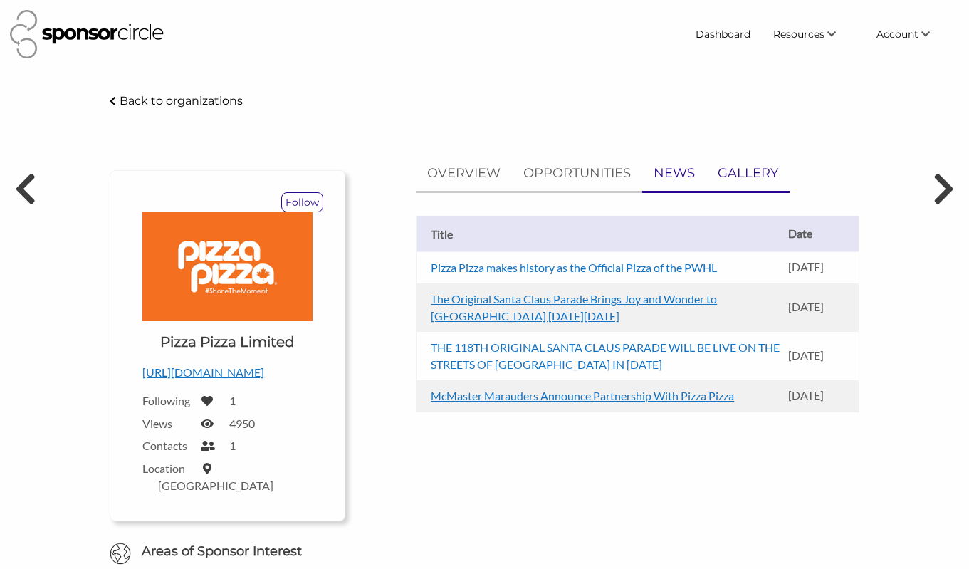
click at [750, 177] on p "GALLERY" at bounding box center [747, 173] width 60 height 21
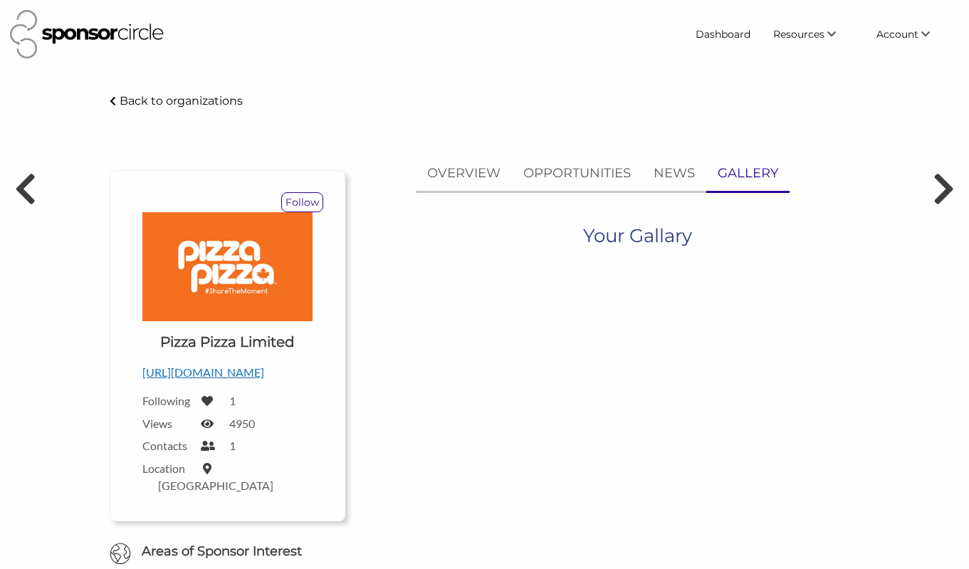
click at [618, 241] on h1 "Your Gallary" at bounding box center [637, 236] width 109 height 26
click at [537, 236] on div "Your Gallary" at bounding box center [637, 254] width 422 height 63
click at [475, 180] on p "OVERVIEW" at bounding box center [463, 173] width 73 height 21
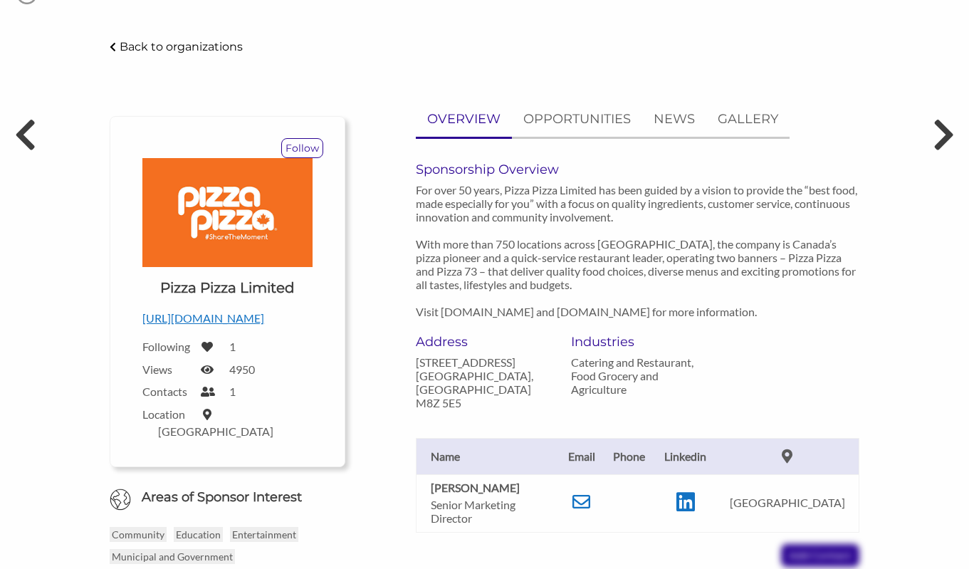
scroll to position [213, 0]
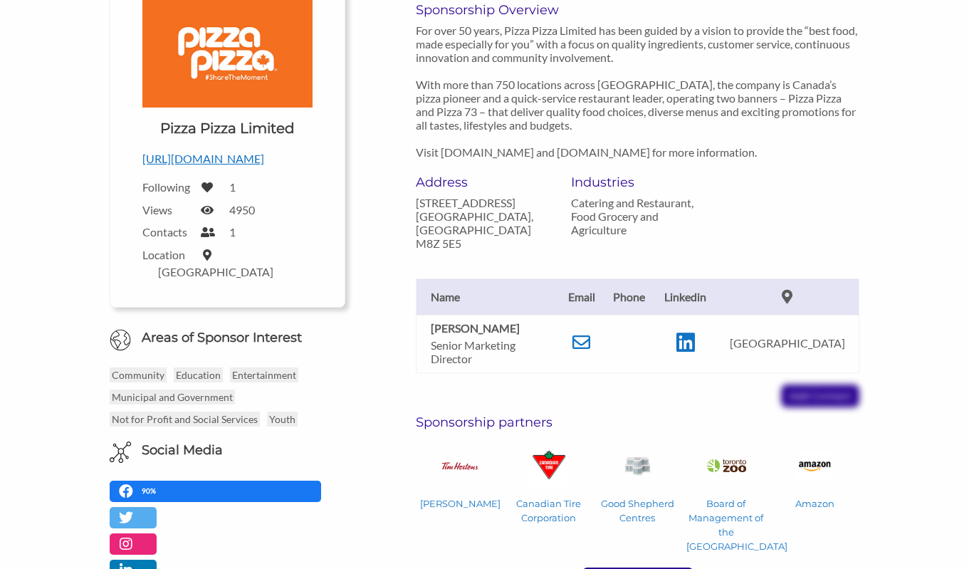
drag, startPoint x: 606, startPoint y: 182, endPoint x: 650, endPoint y: 167, distance: 46.8
click at [606, 182] on h6 "Industries" at bounding box center [638, 182] width 134 height 16
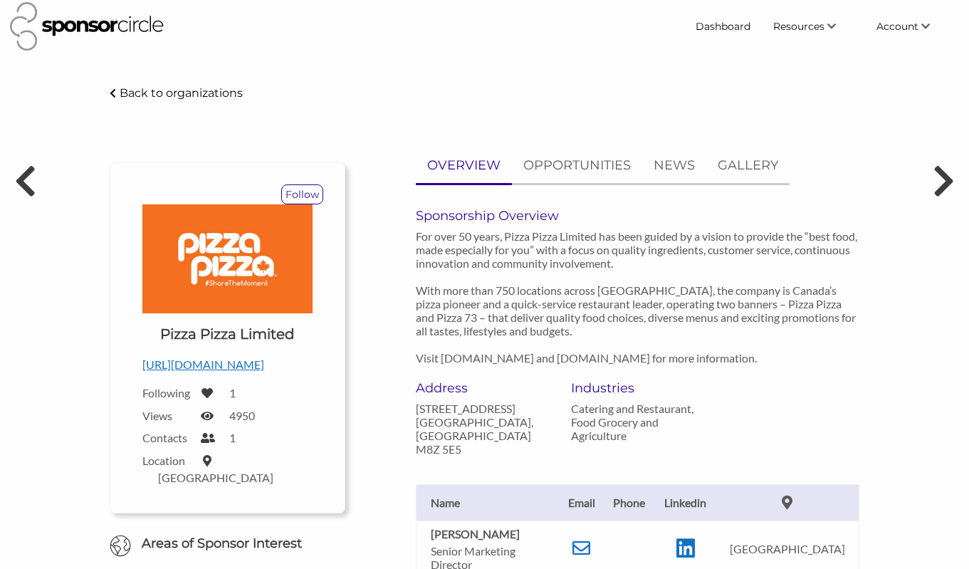
scroll to position [0, 0]
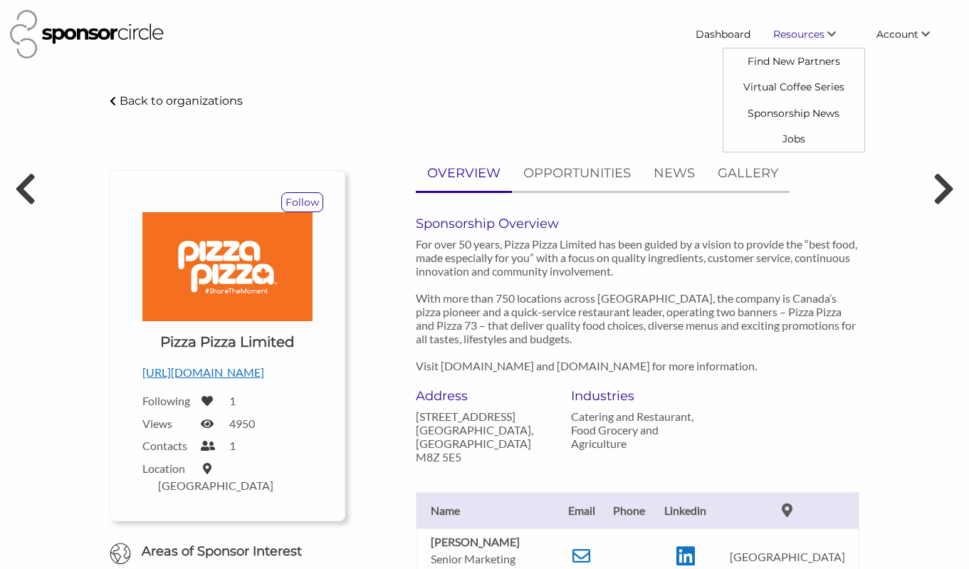
click at [783, 41] on span "Resources" at bounding box center [798, 34] width 51 height 13
click at [726, 33] on link "Dashboard" at bounding box center [723, 34] width 78 height 26
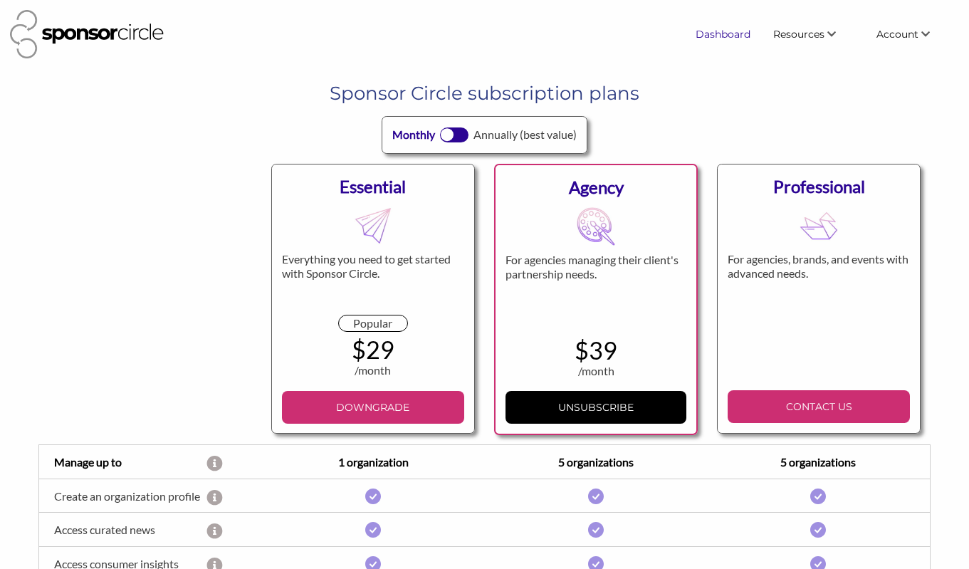
click at [729, 40] on link "Dashboard" at bounding box center [723, 34] width 78 height 26
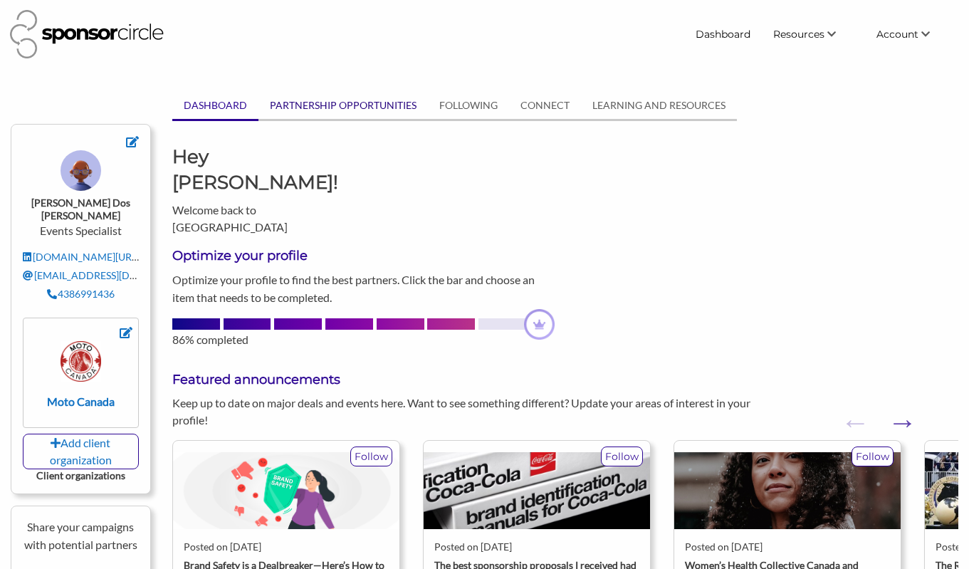
click at [362, 99] on link "PARTNERSHIP OPPORTUNITIES" at bounding box center [342, 105] width 169 height 27
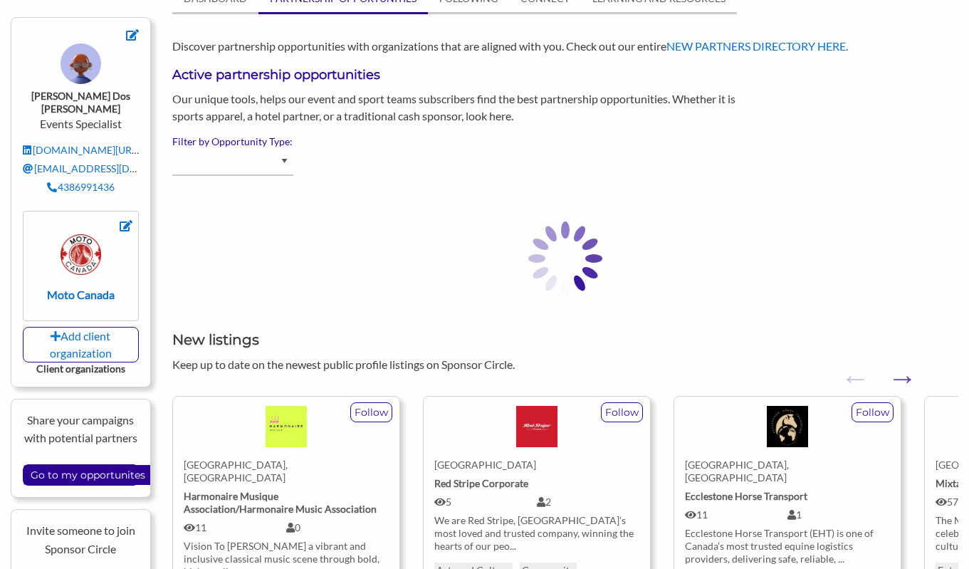
scroll to position [213, 0]
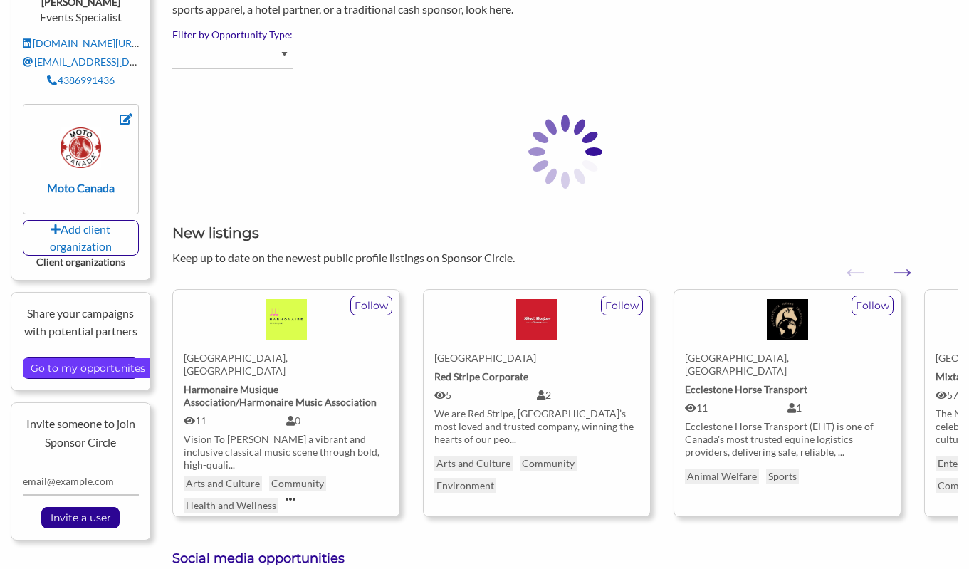
click at [113, 358] on input "Go to my opportunites" at bounding box center [87, 368] width 129 height 20
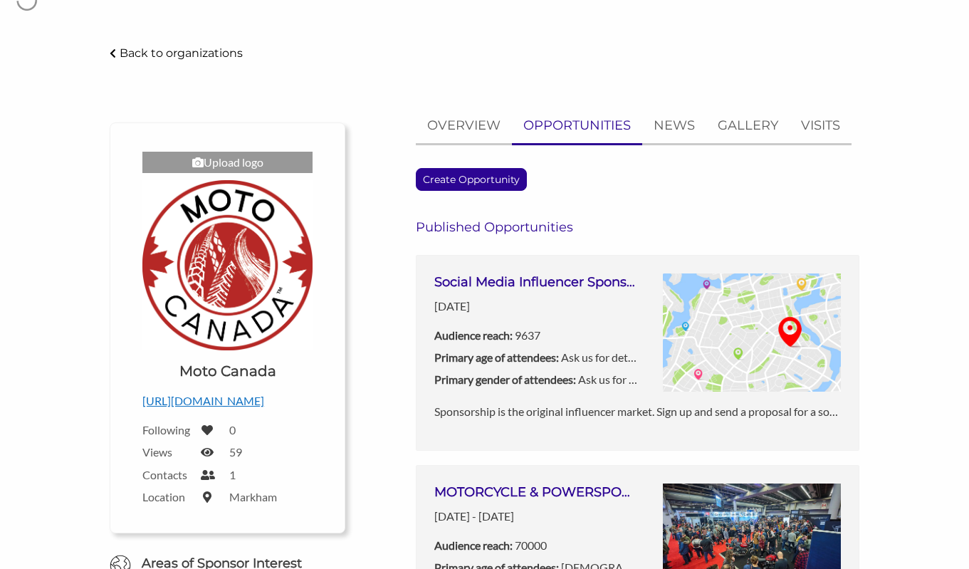
scroll to position [285, 0]
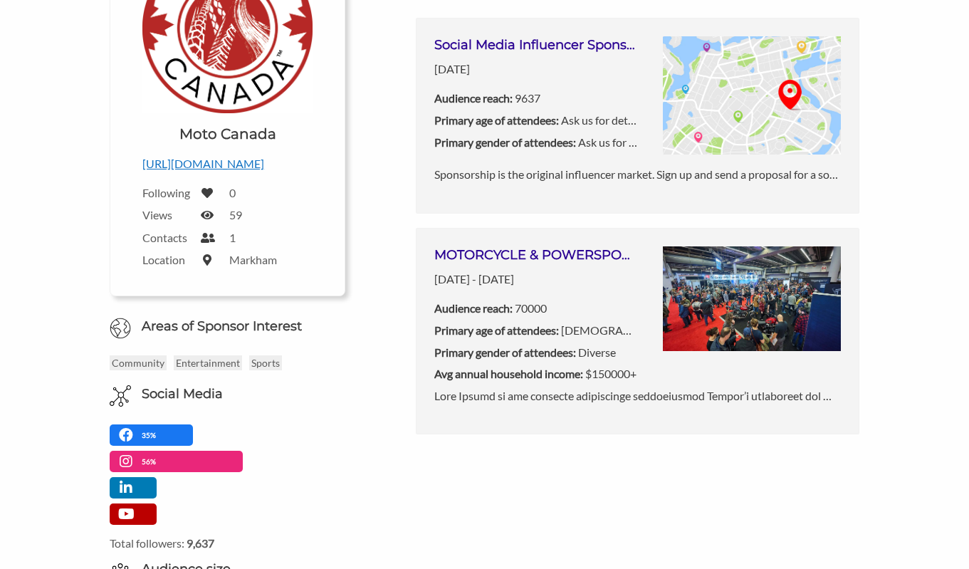
click at [705, 289] on img at bounding box center [752, 298] width 178 height 105
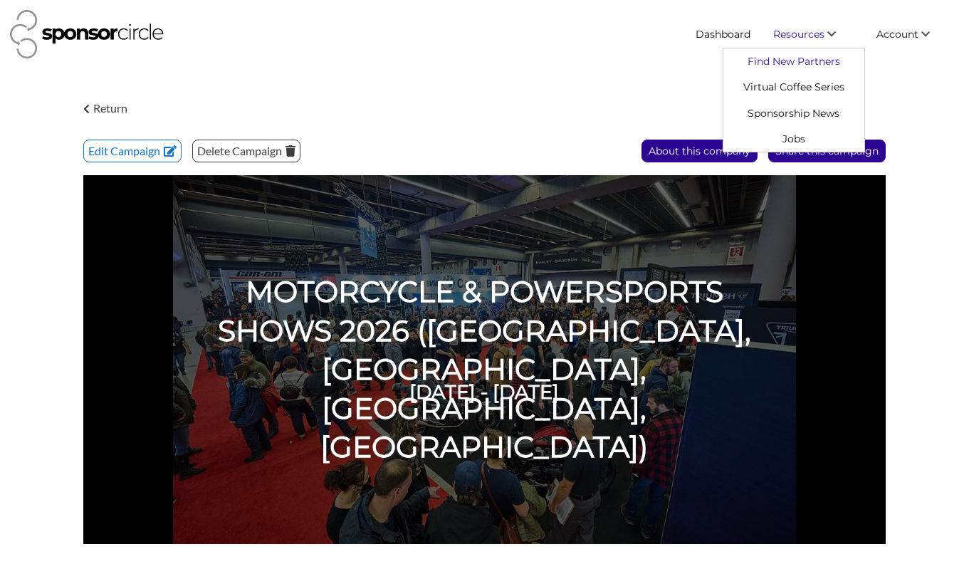
click at [790, 60] on link "Find New Partners" at bounding box center [793, 61] width 141 height 26
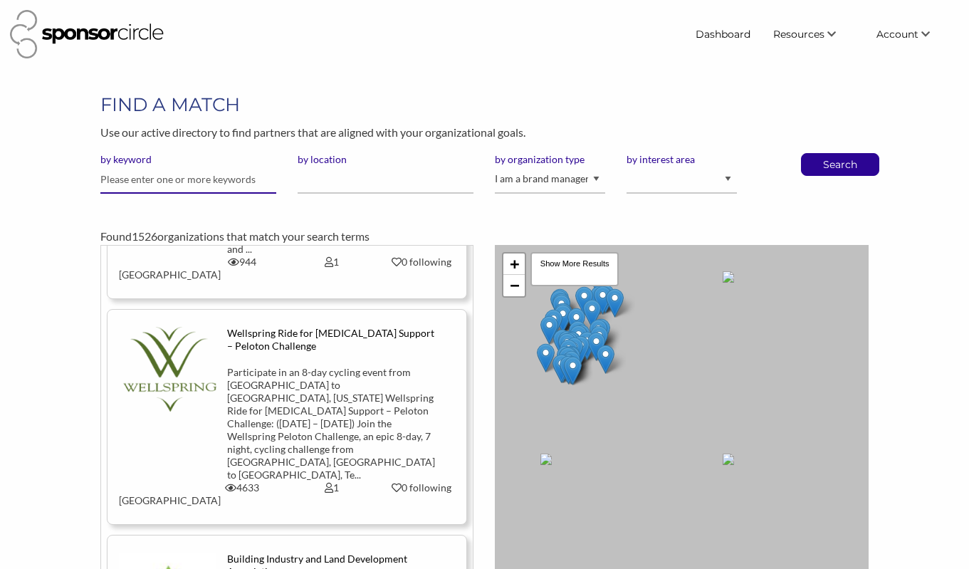
click at [223, 188] on input "text" at bounding box center [188, 180] width 176 height 28
type input "motorcycle"
click at [841, 163] on p "Search" at bounding box center [839, 164] width 47 height 21
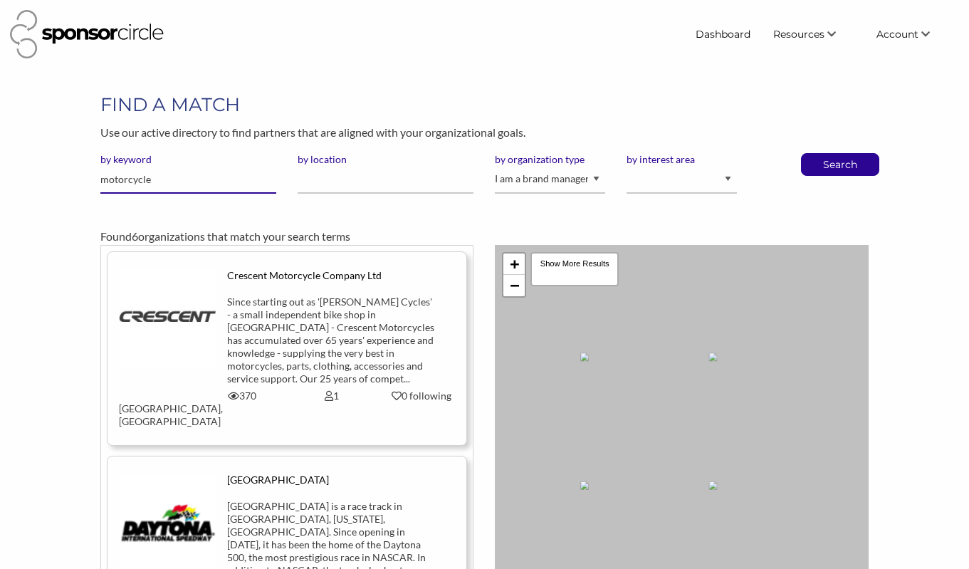
click at [230, 183] on input "motorcycle" at bounding box center [188, 180] width 176 height 28
click at [189, 190] on input "motorcycle" at bounding box center [188, 180] width 176 height 28
type input "pizza"
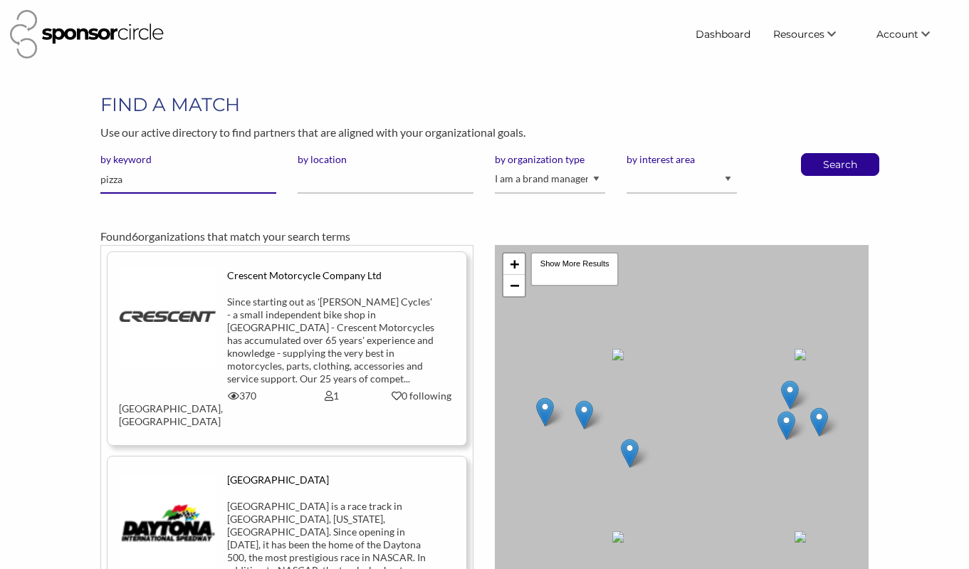
click at [816, 154] on button "Search" at bounding box center [839, 164] width 47 height 21
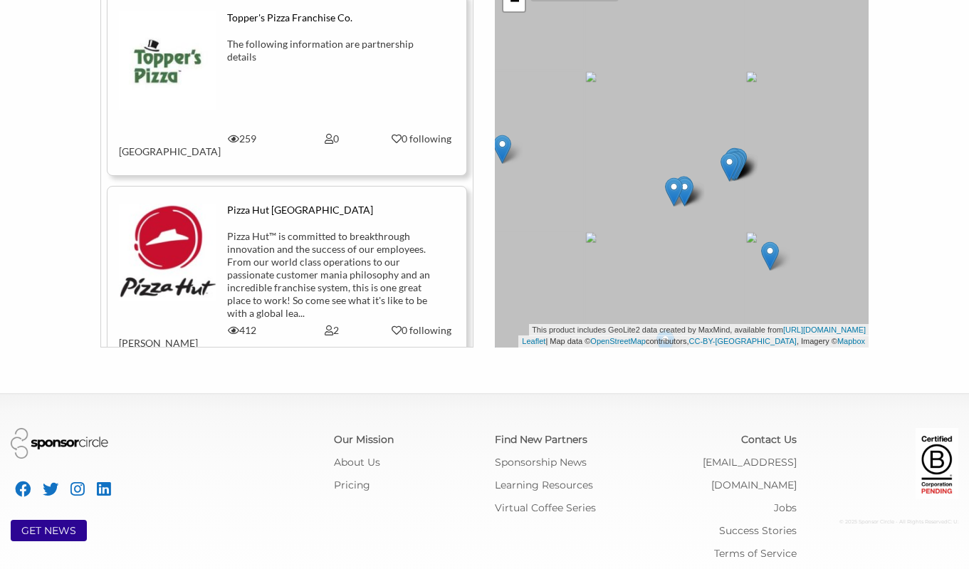
scroll to position [783, 0]
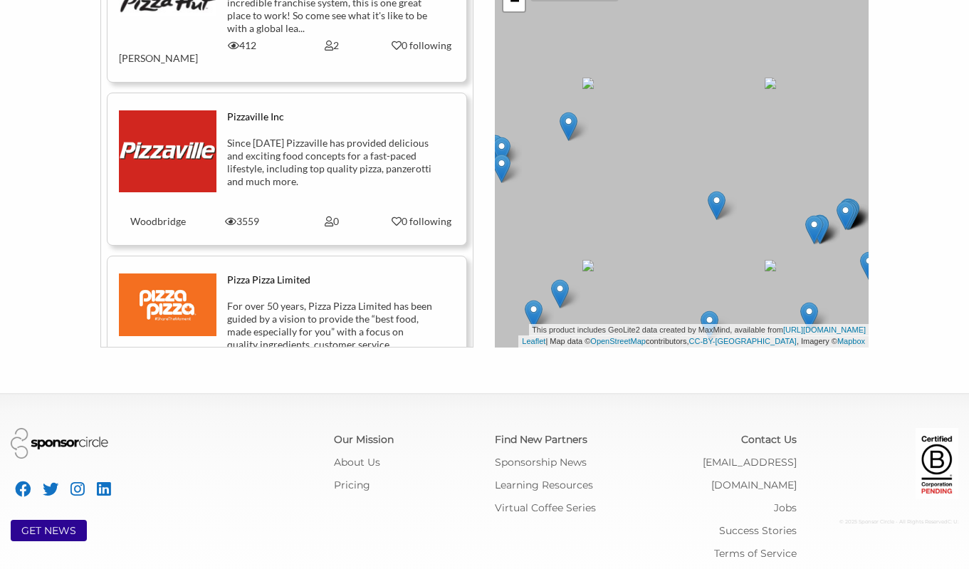
click at [183, 273] on img at bounding box center [168, 304] width 98 height 63
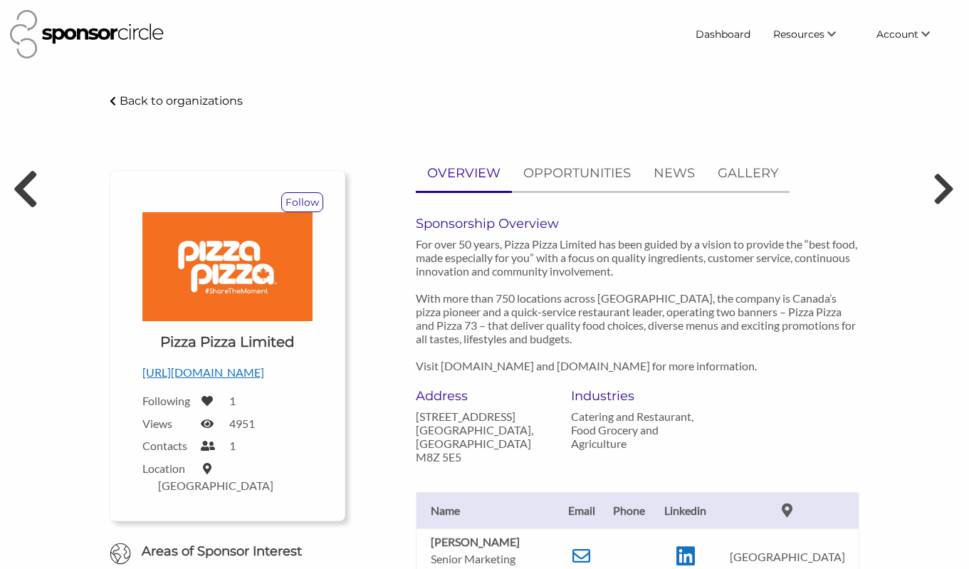
click at [16, 192] on icon at bounding box center [25, 188] width 26 height 43
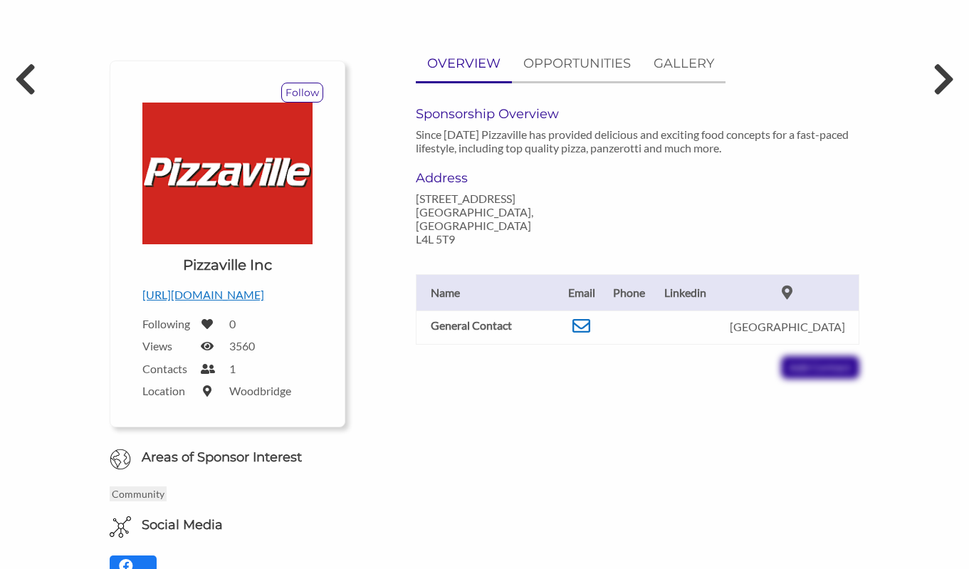
scroll to position [71, 0]
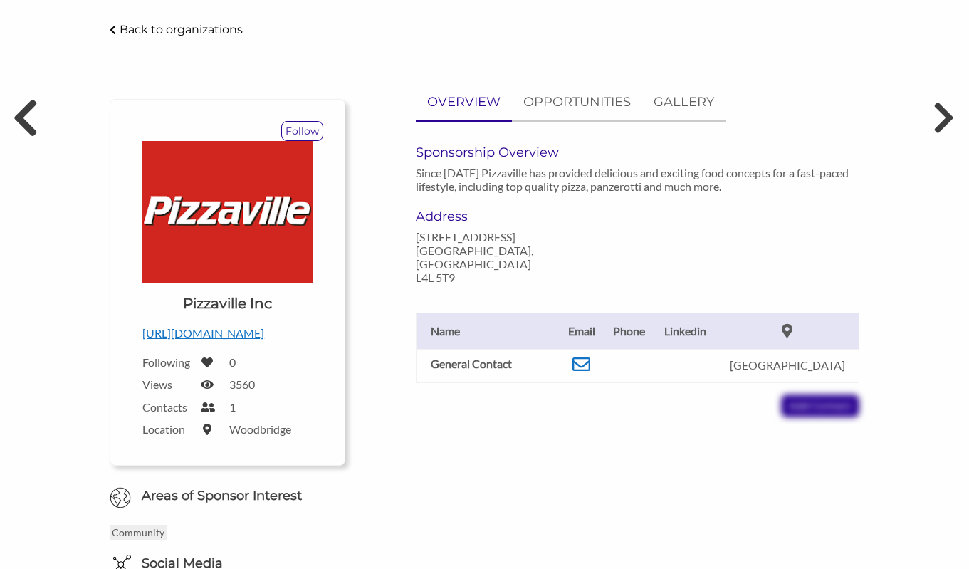
click at [31, 122] on icon at bounding box center [25, 117] width 26 height 43
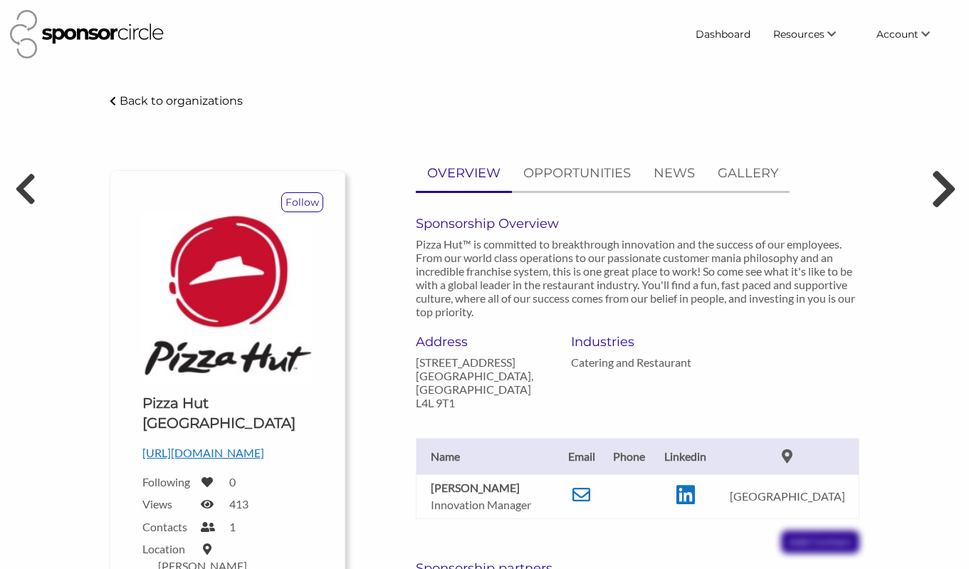
click at [944, 194] on icon at bounding box center [942, 188] width 26 height 43
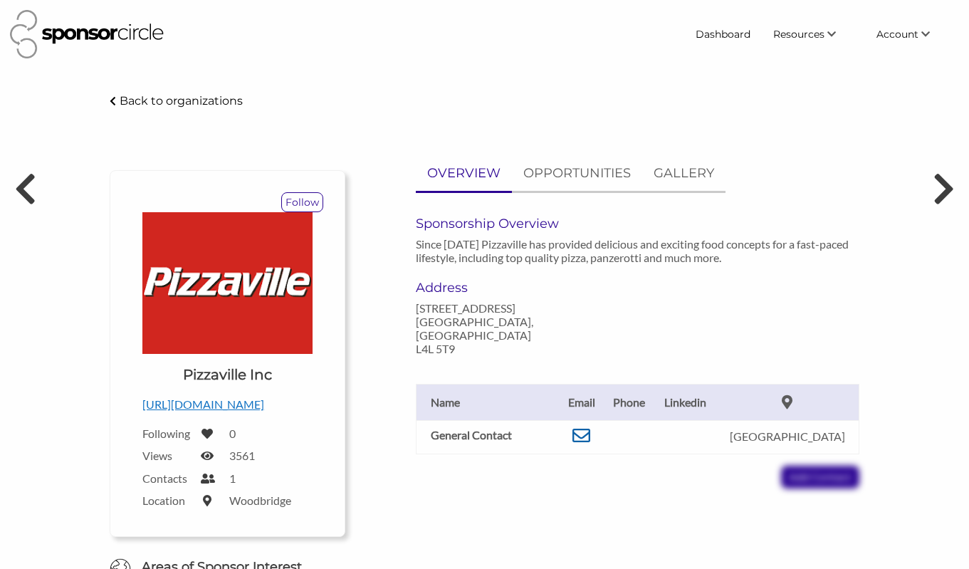
click at [586, 431] on icon at bounding box center [581, 435] width 18 height 18
click at [542, 86] on body "Dashboard Resources Find New Partners Virtual Coffee Series Sponsorship News Jo…" at bounding box center [484, 284] width 969 height 569
click at [729, 29] on link "Dashboard" at bounding box center [723, 34] width 78 height 26
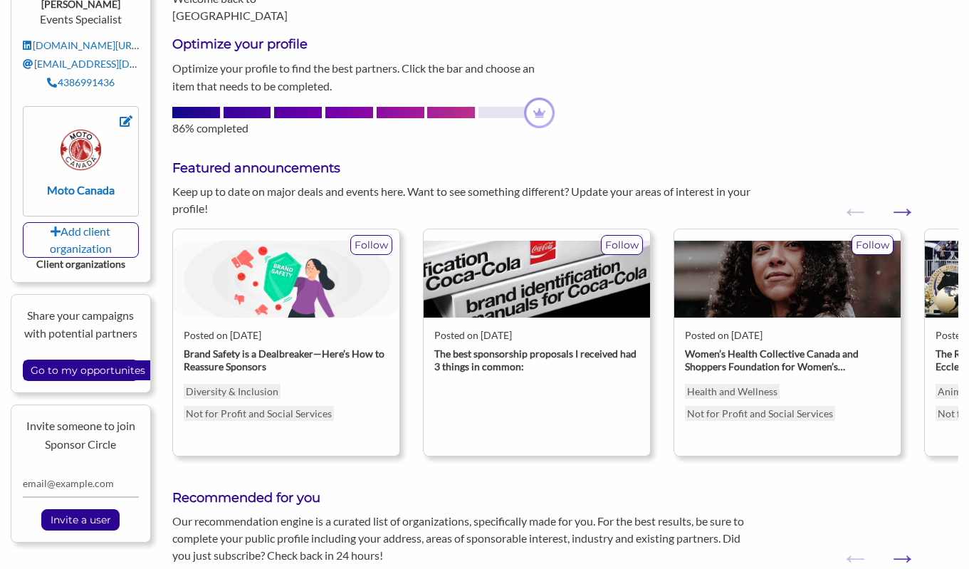
scroll to position [213, 0]
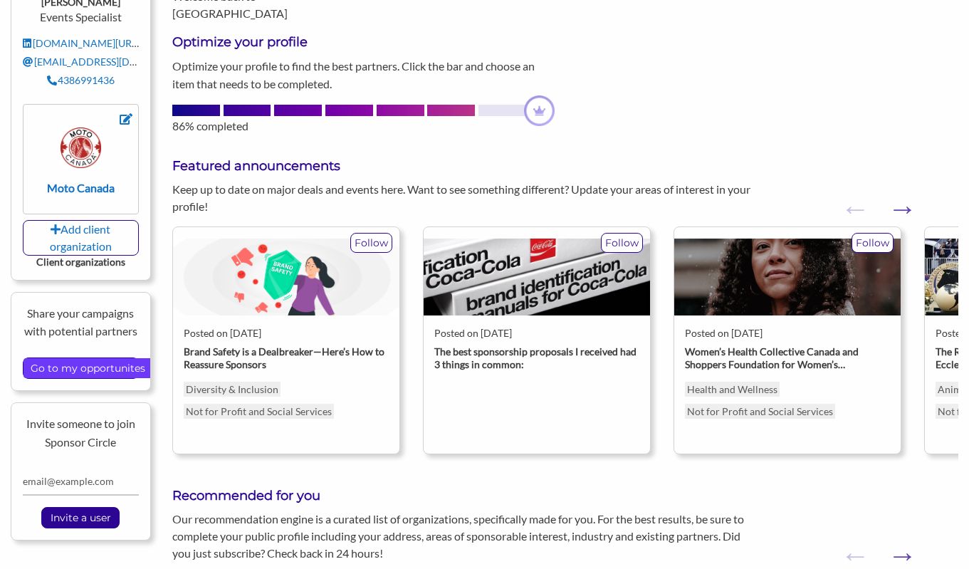
click at [108, 358] on input "Go to my opportunites" at bounding box center [87, 368] width 129 height 20
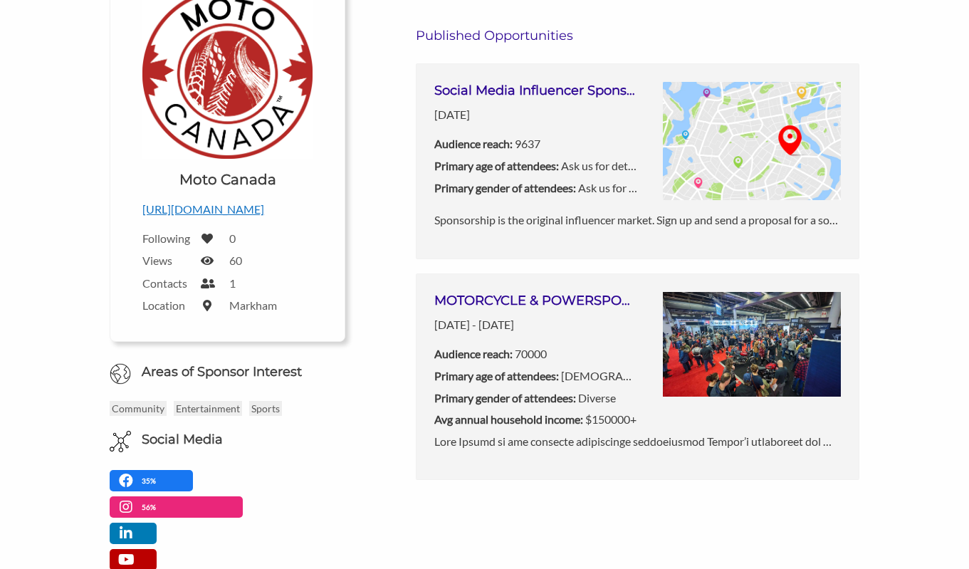
scroll to position [213, 0]
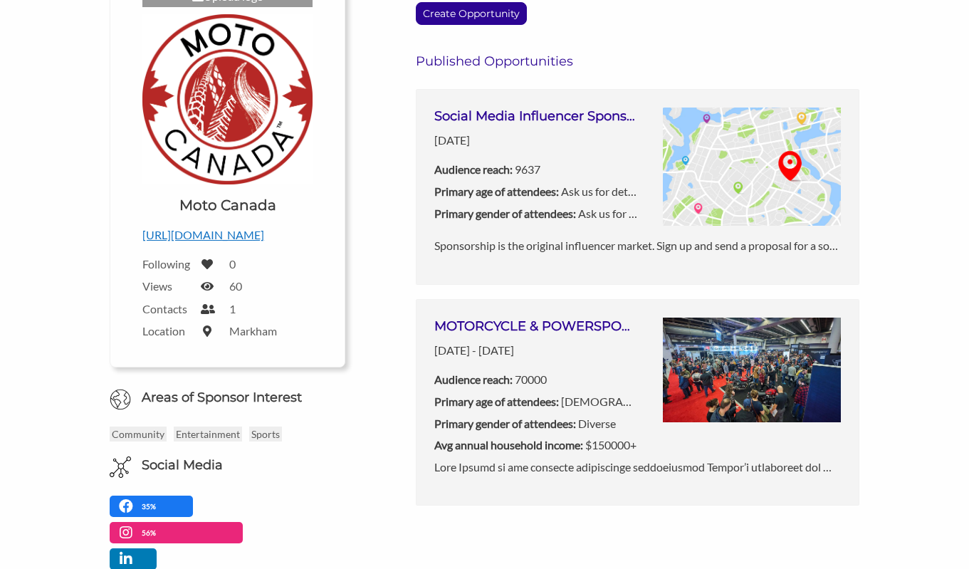
click at [521, 344] on p "[DATE] - [DATE]" at bounding box center [535, 350] width 203 height 19
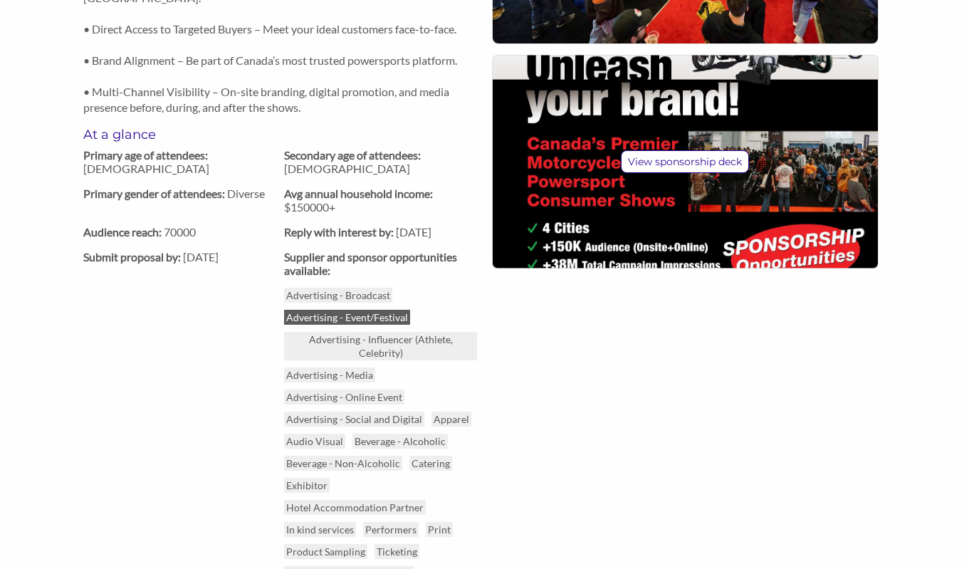
scroll to position [712, 0]
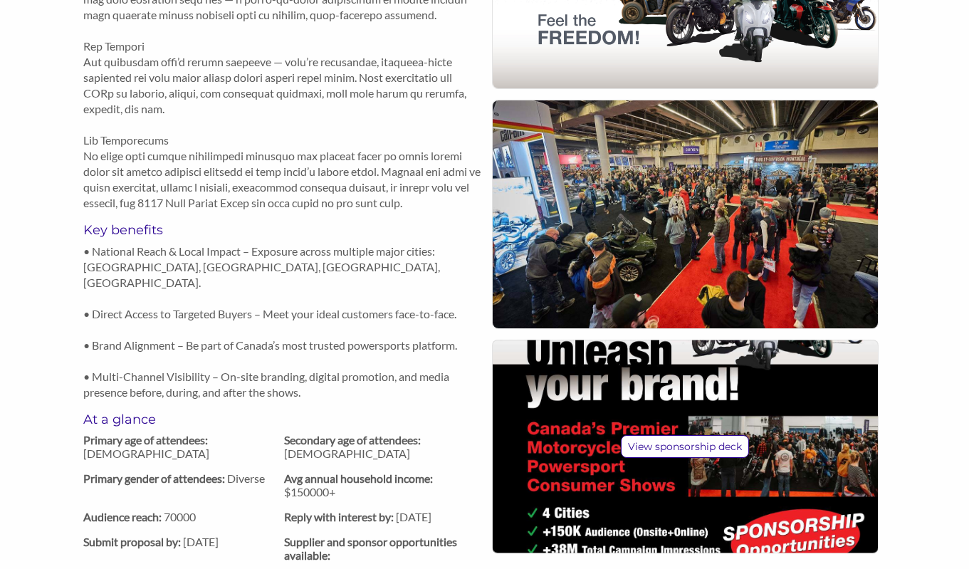
click at [377, 142] on p at bounding box center [283, 46] width 401 height 329
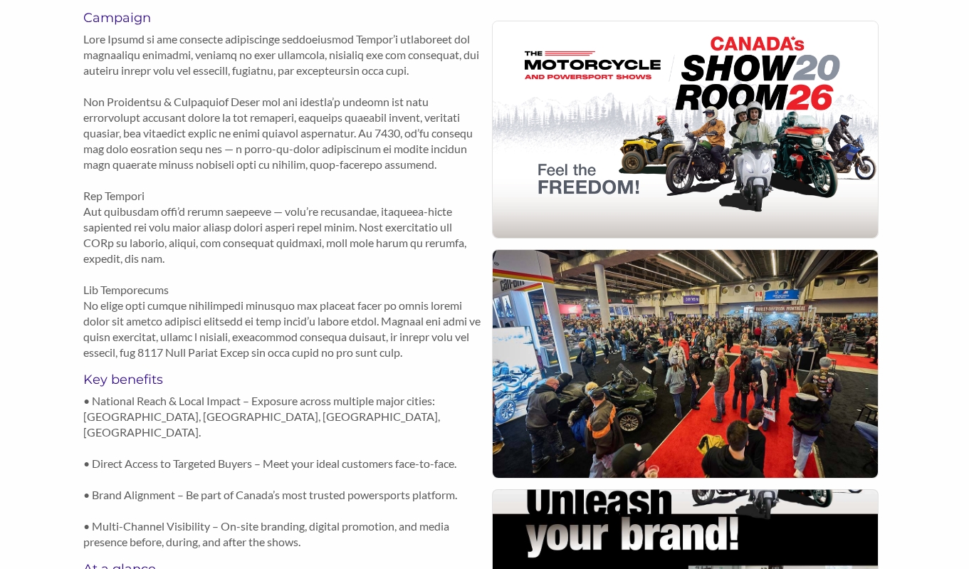
scroll to position [918, 0]
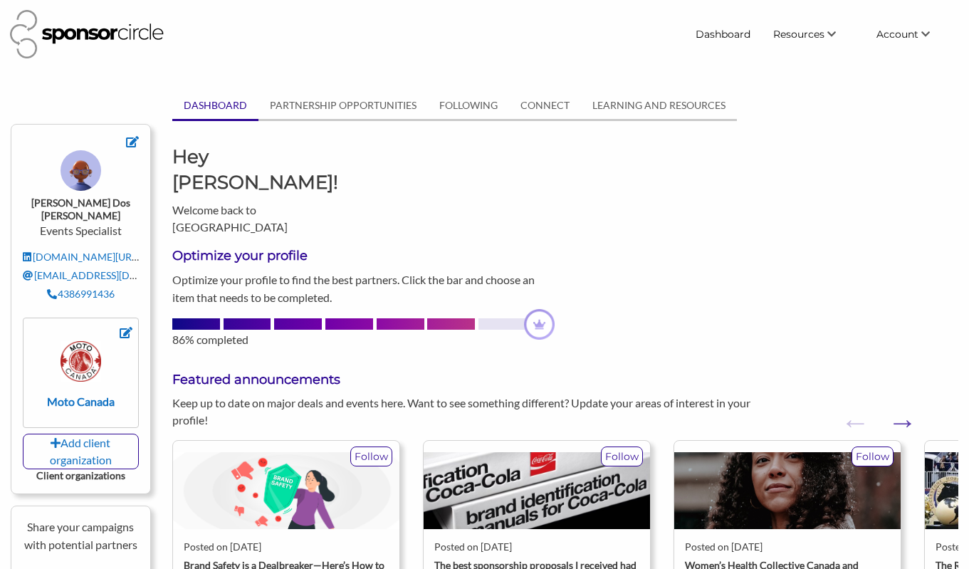
scroll to position [285, 0]
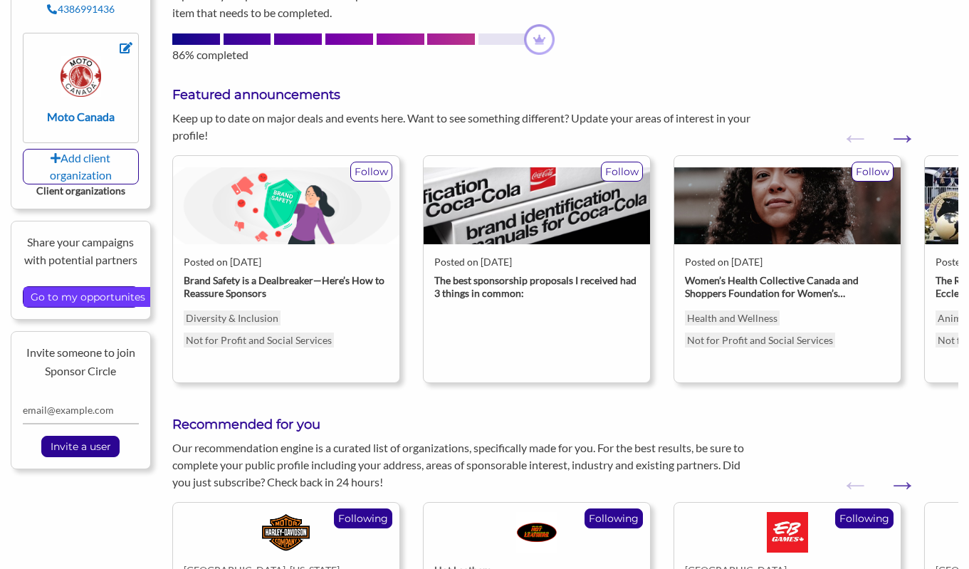
click at [112, 287] on input "Go to my opportunites" at bounding box center [87, 297] width 129 height 20
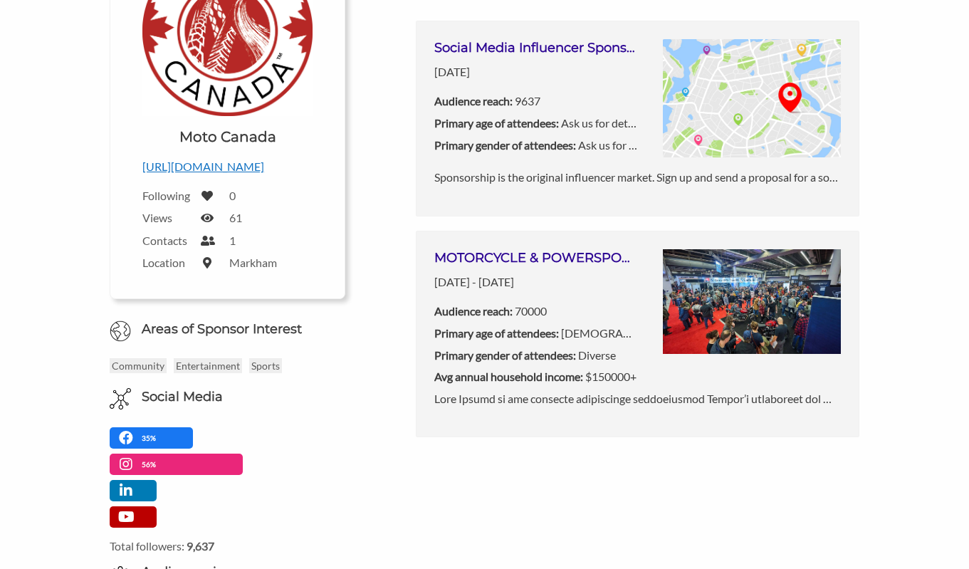
scroll to position [285, 0]
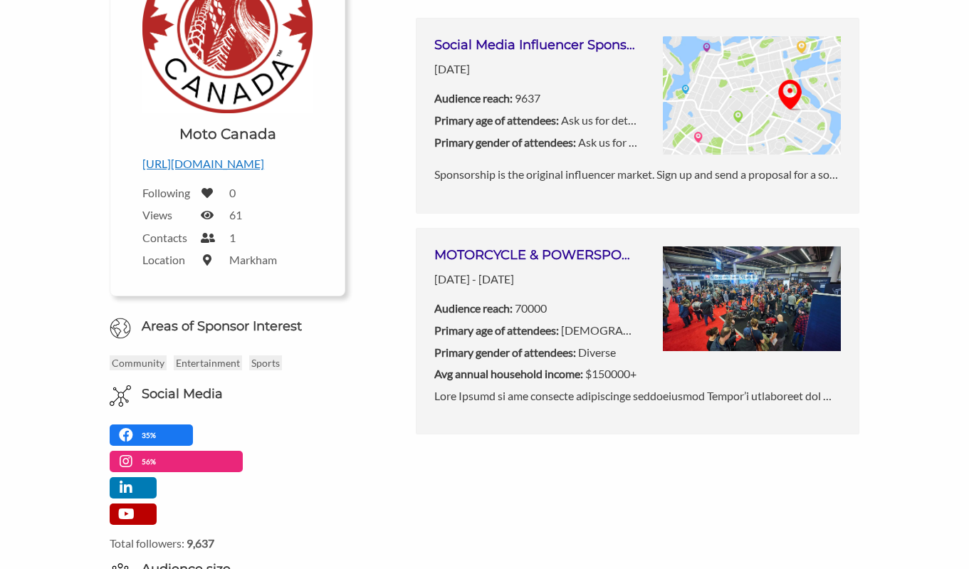
click at [234, 213] on label "61" at bounding box center [235, 215] width 13 height 14
